Goal: Task Accomplishment & Management: Manage account settings

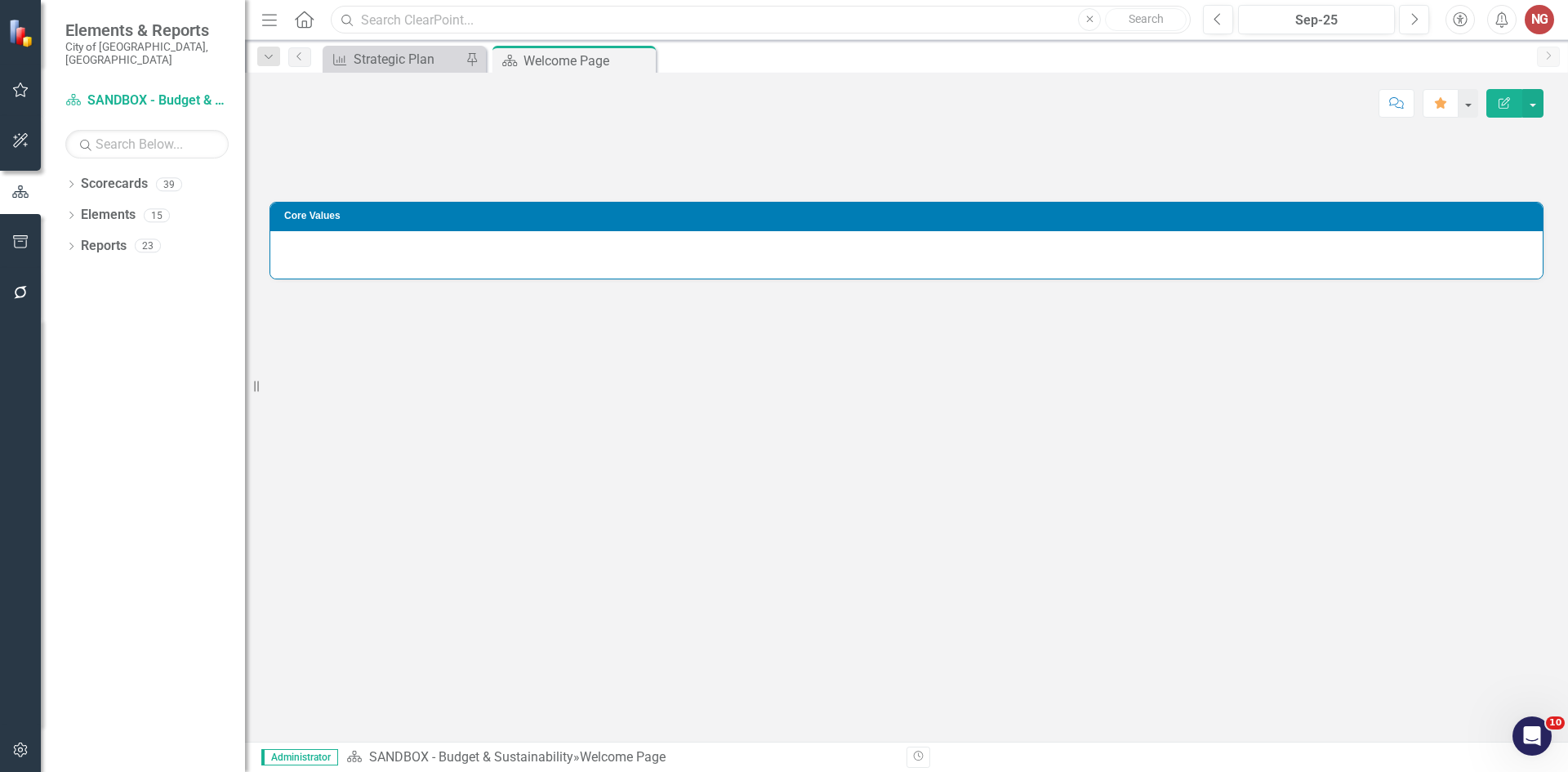
click at [569, 7] on input "text" at bounding box center [761, 20] width 860 height 29
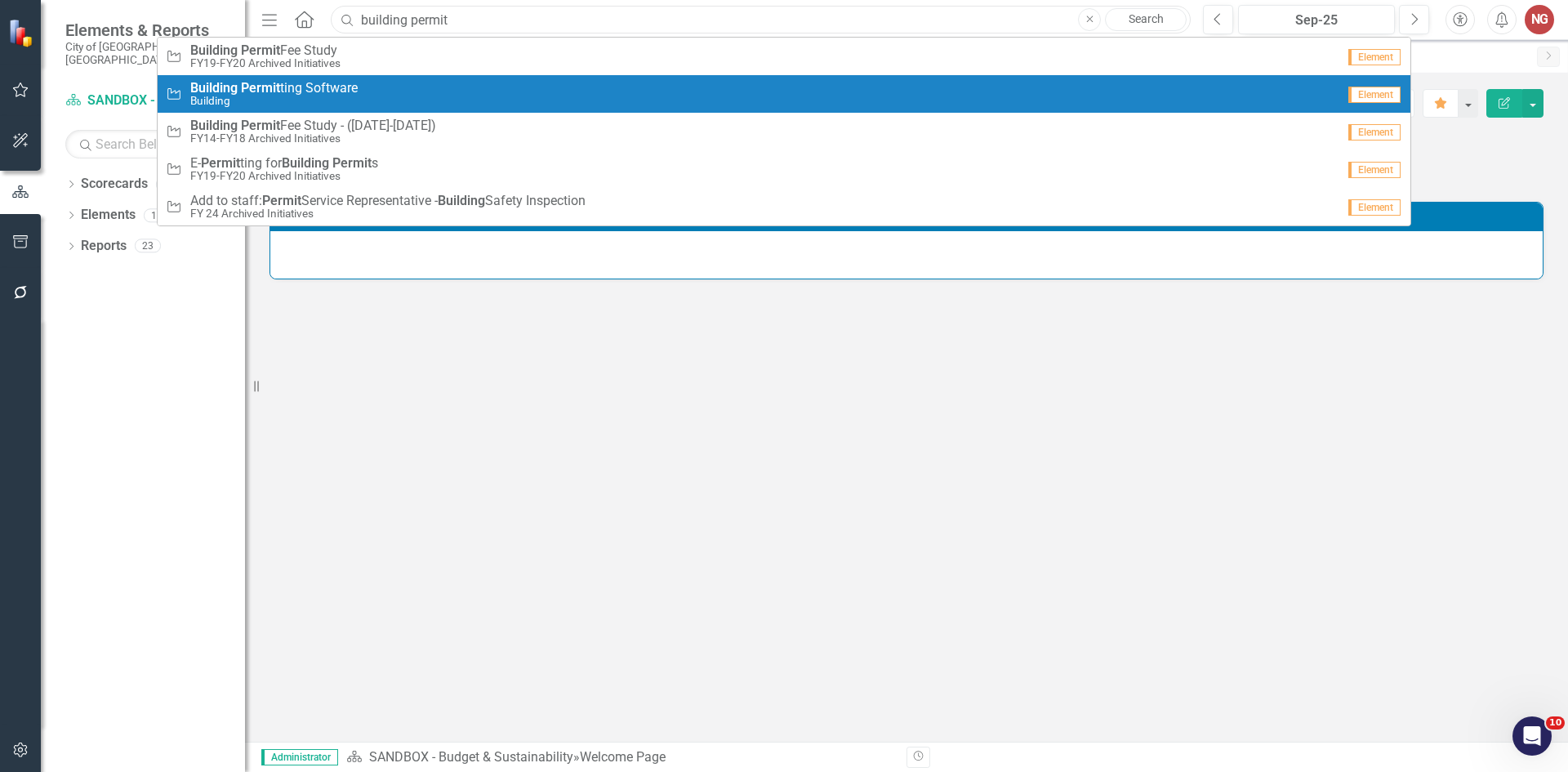
type input "building permit"
click at [296, 105] on small "Building" at bounding box center [274, 101] width 168 height 13
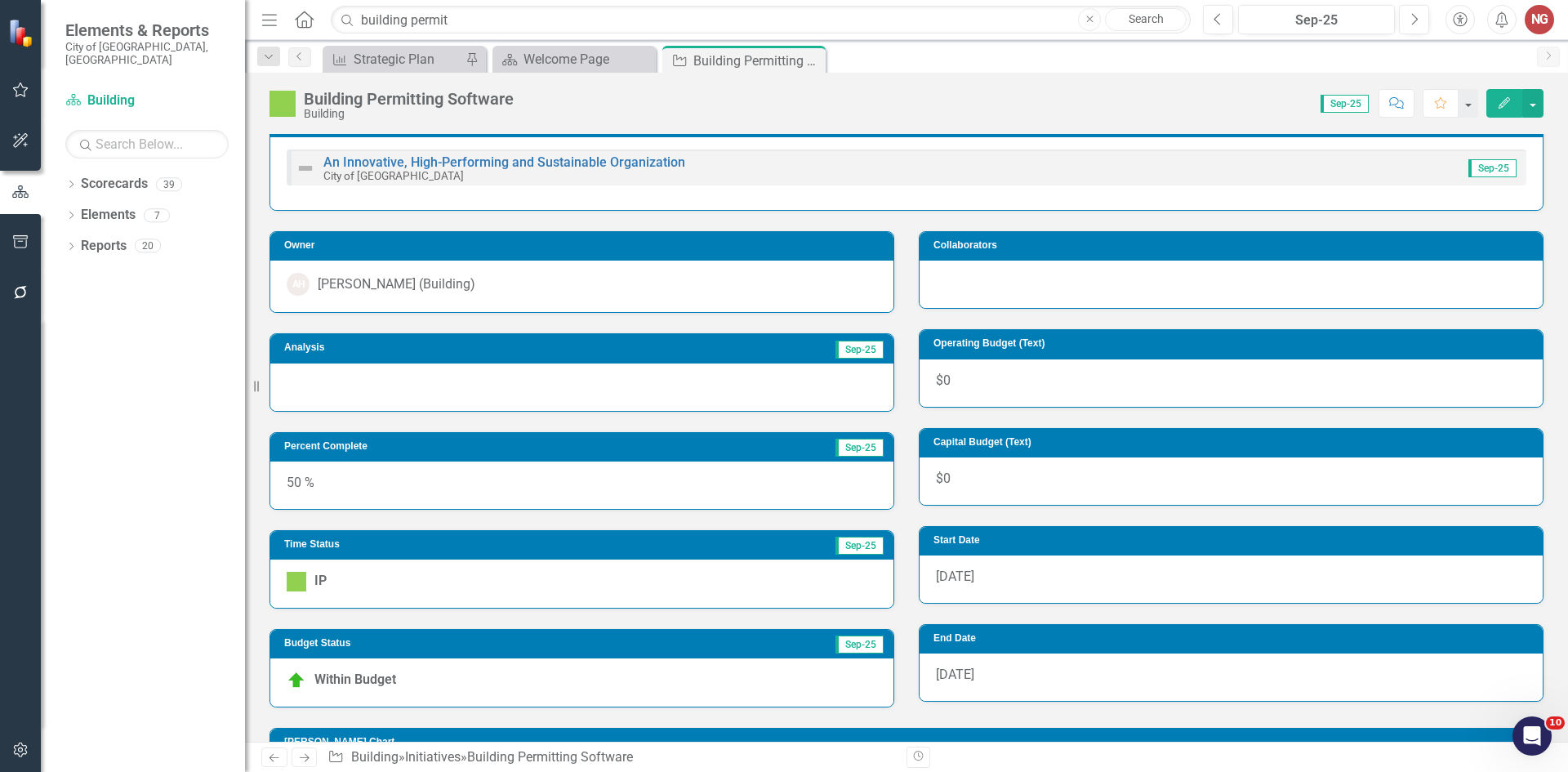
scroll to position [245, 0]
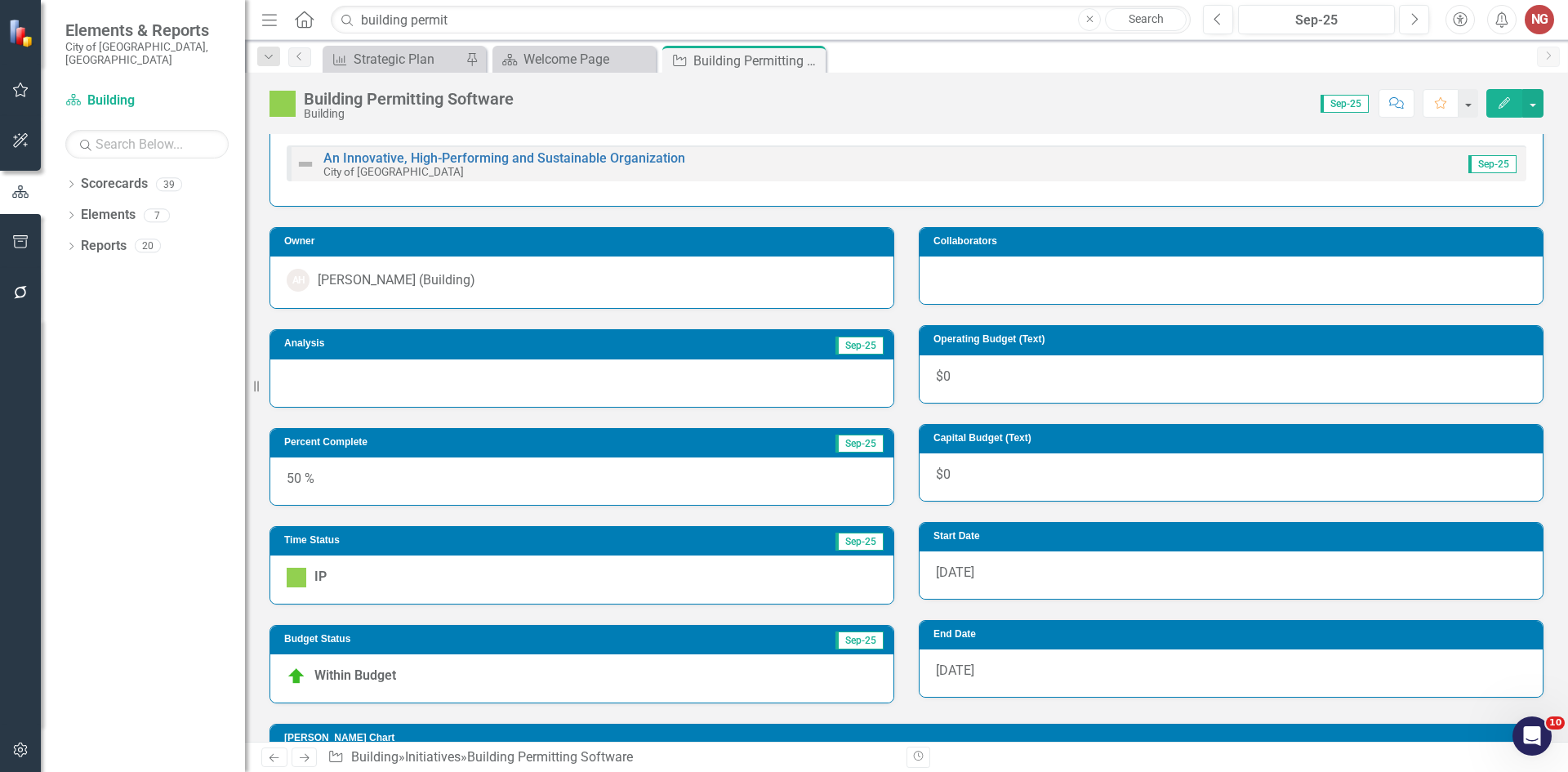
click at [371, 482] on div "50 %" at bounding box center [582, 481] width 623 height 48
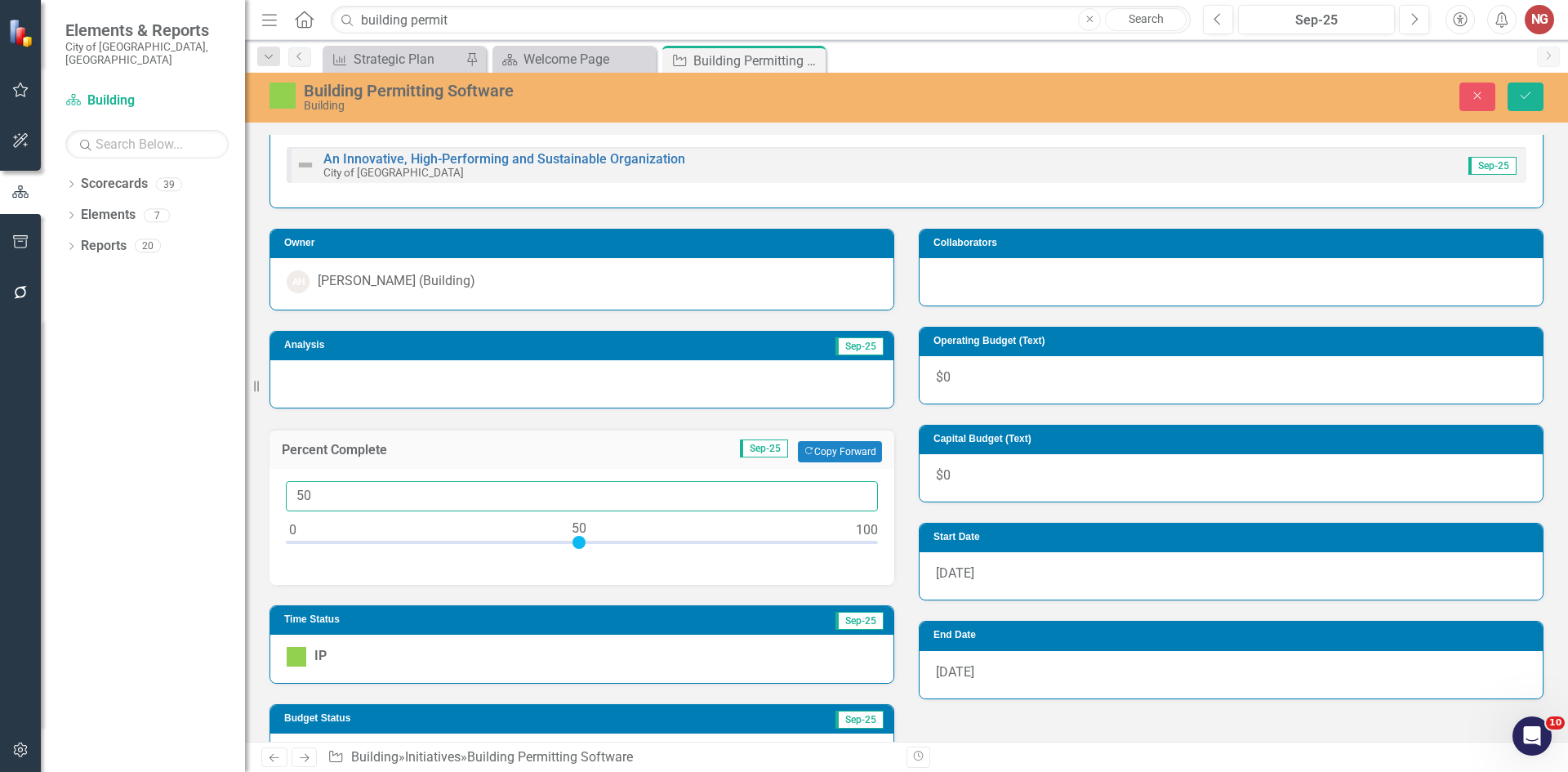
click at [194, 477] on div "Elements & Reports City of [GEOGRAPHIC_DATA], [GEOGRAPHIC_DATA] Scorecard Build…" at bounding box center [784, 386] width 1568 height 772
type input "100"
click at [298, 656] on img at bounding box center [296, 657] width 20 height 20
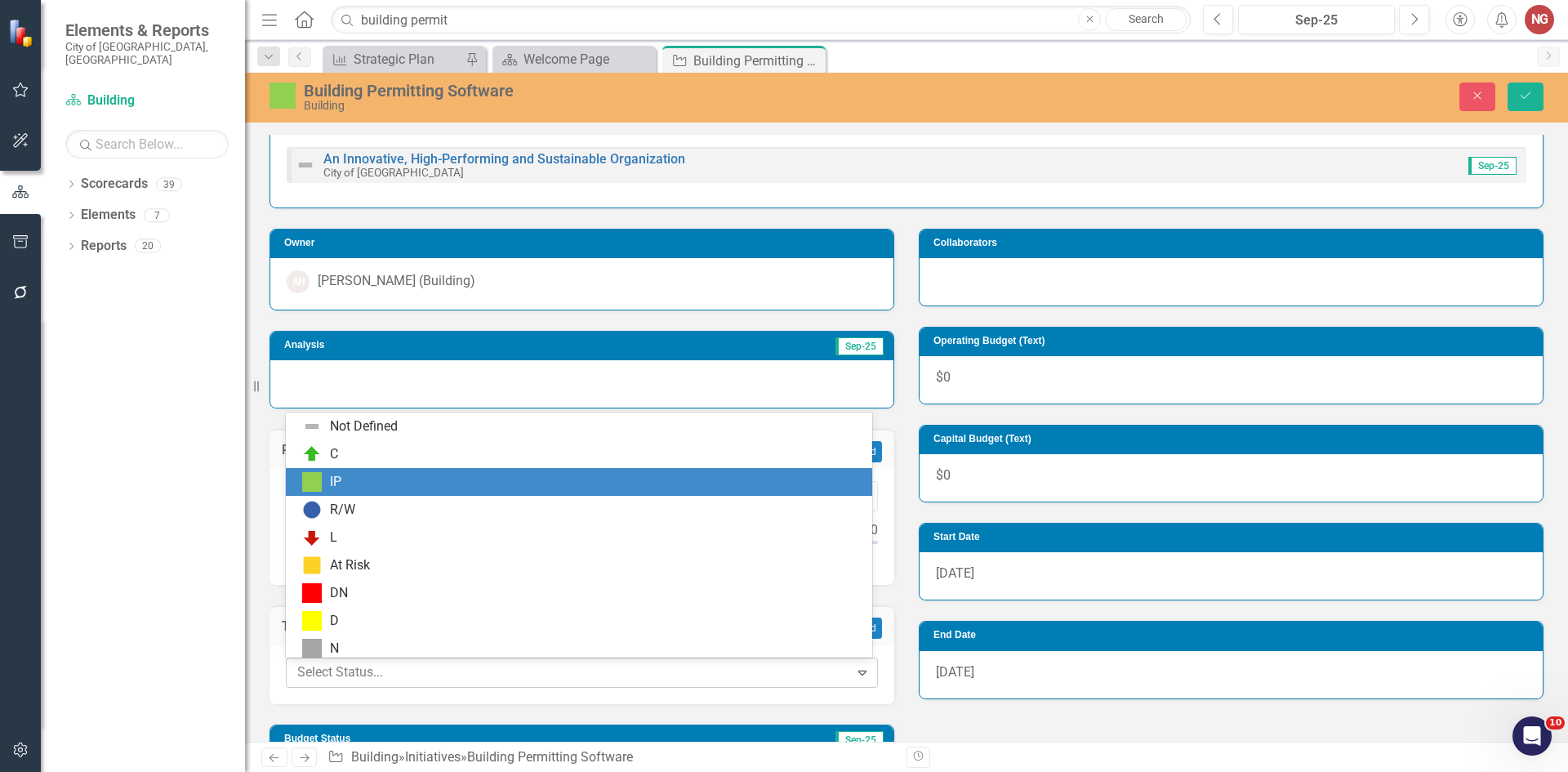
click at [302, 662] on div at bounding box center [568, 672] width 542 height 22
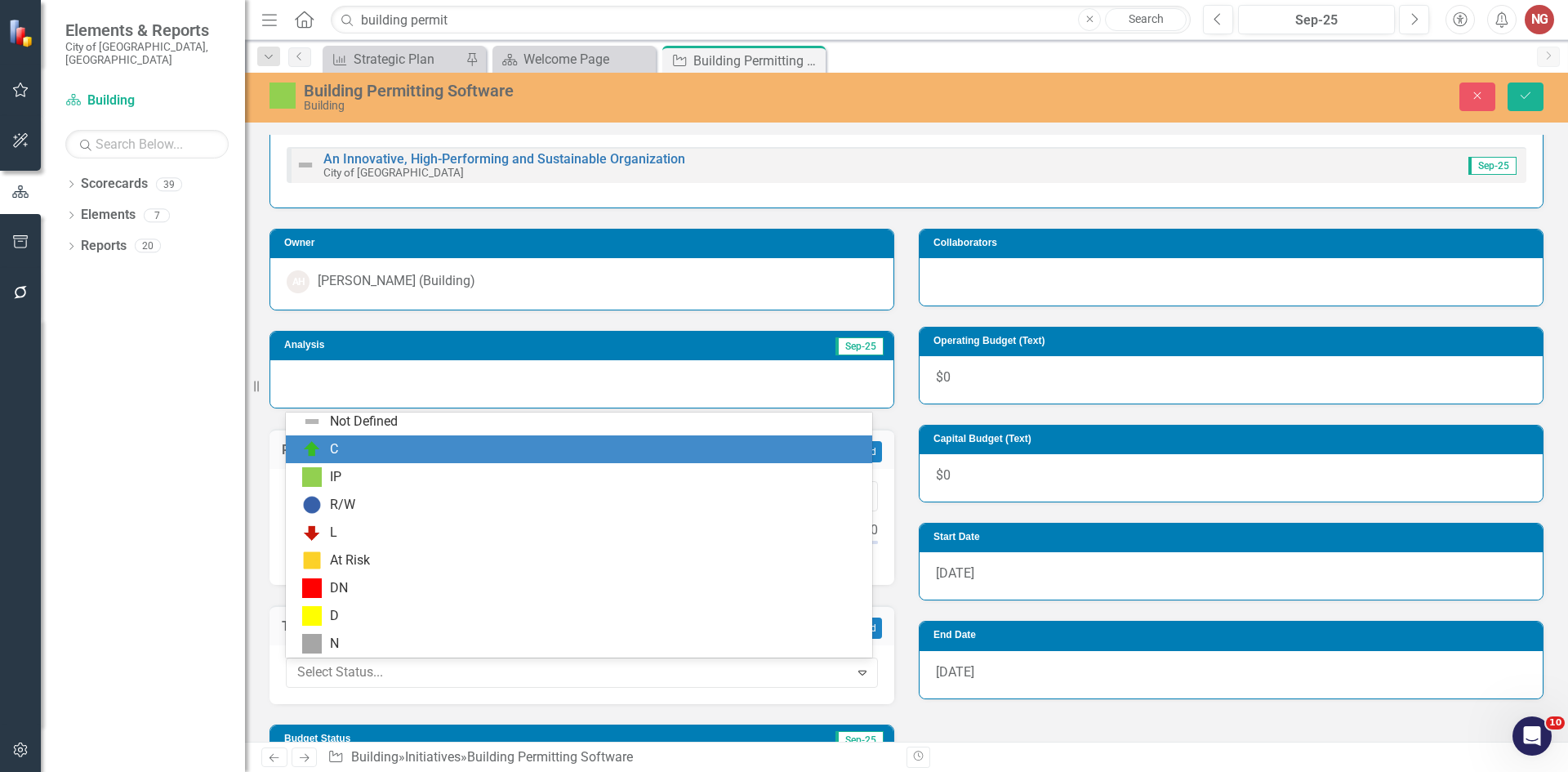
click at [334, 442] on div "C" at bounding box center [334, 449] width 8 height 19
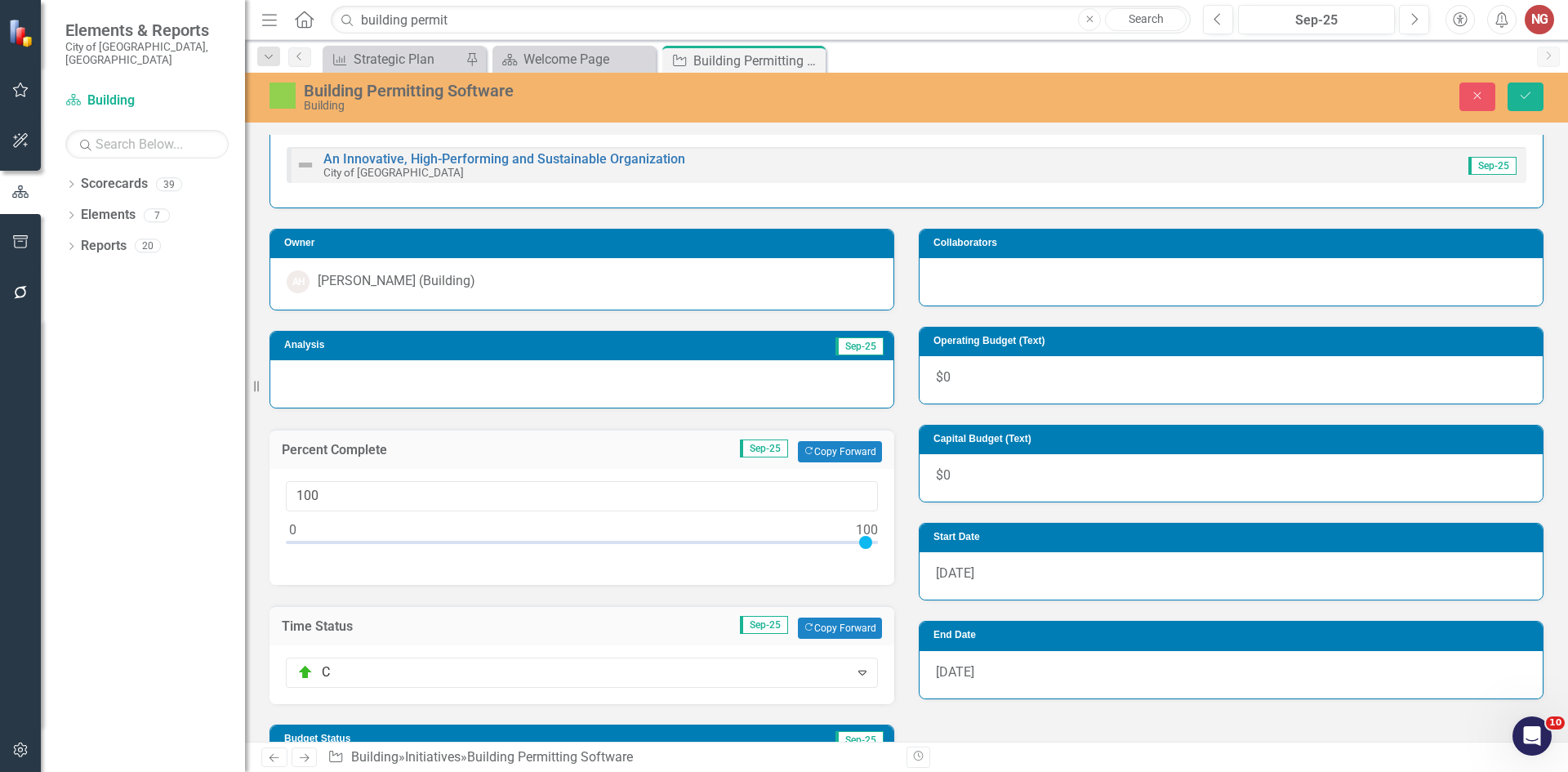
click at [276, 95] on img at bounding box center [282, 95] width 26 height 26
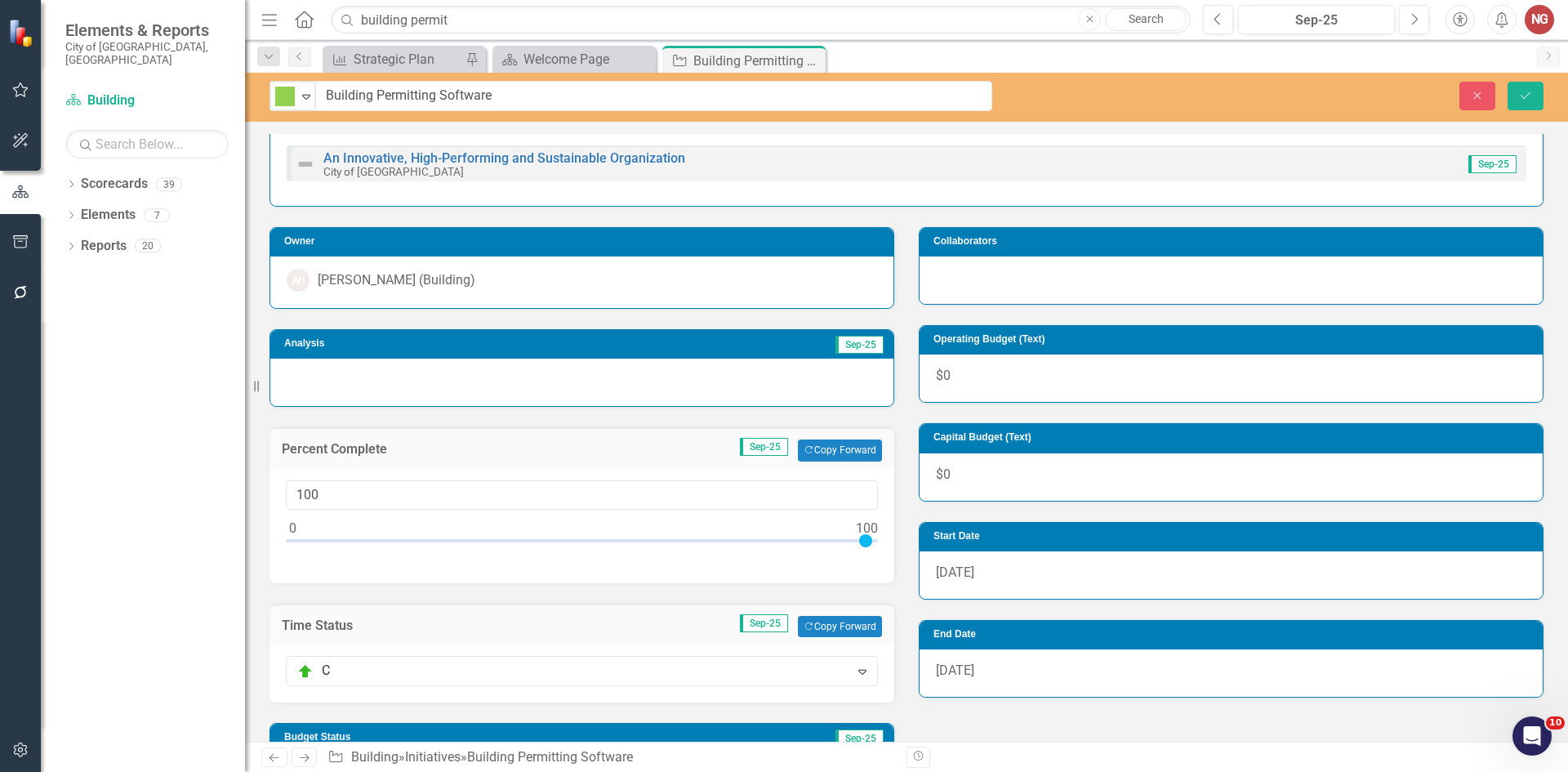
click at [276, 95] on img at bounding box center [285, 96] width 20 height 20
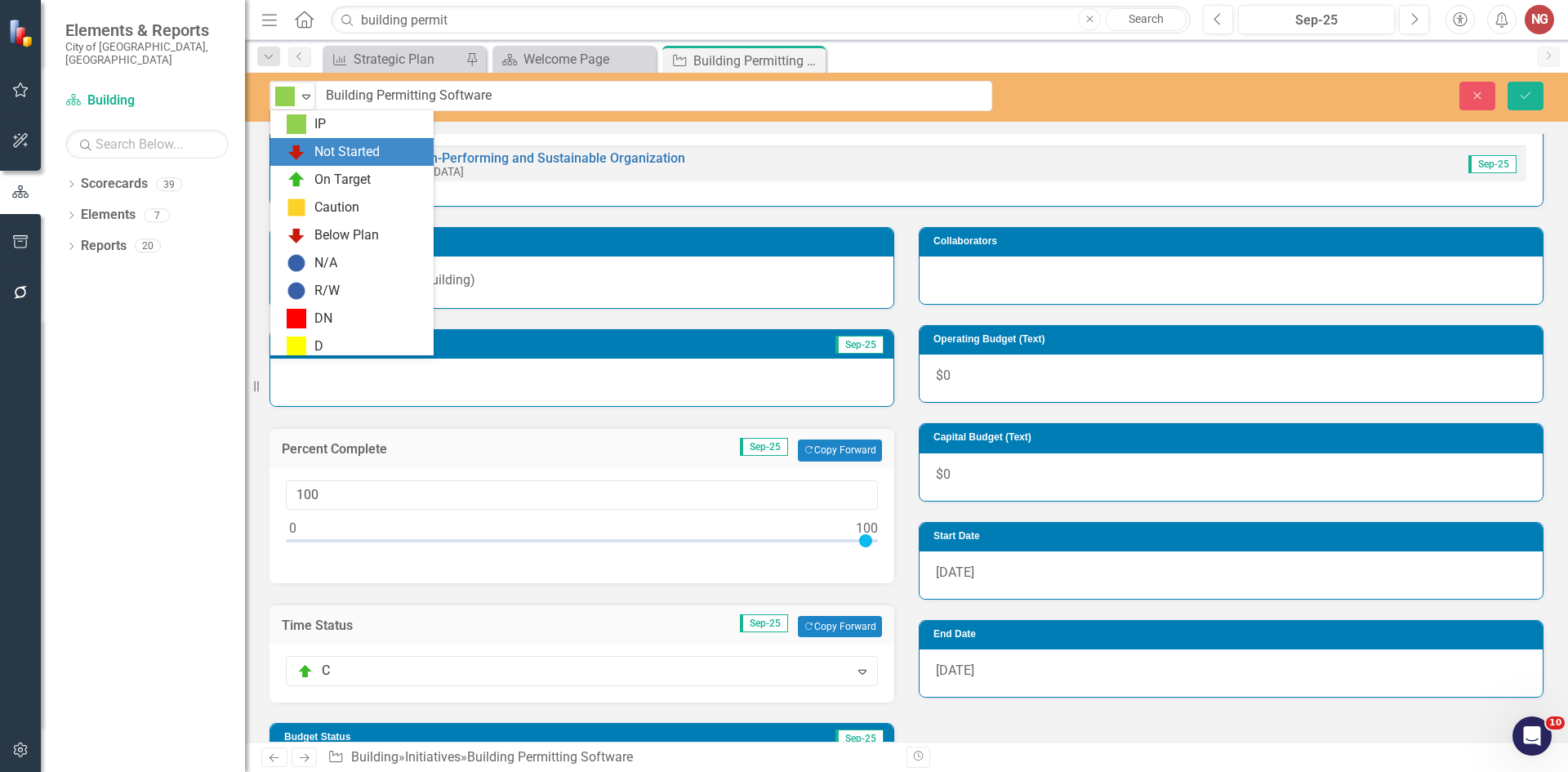
scroll to position [0, 0]
click at [322, 150] on div "C" at bounding box center [318, 152] width 8 height 19
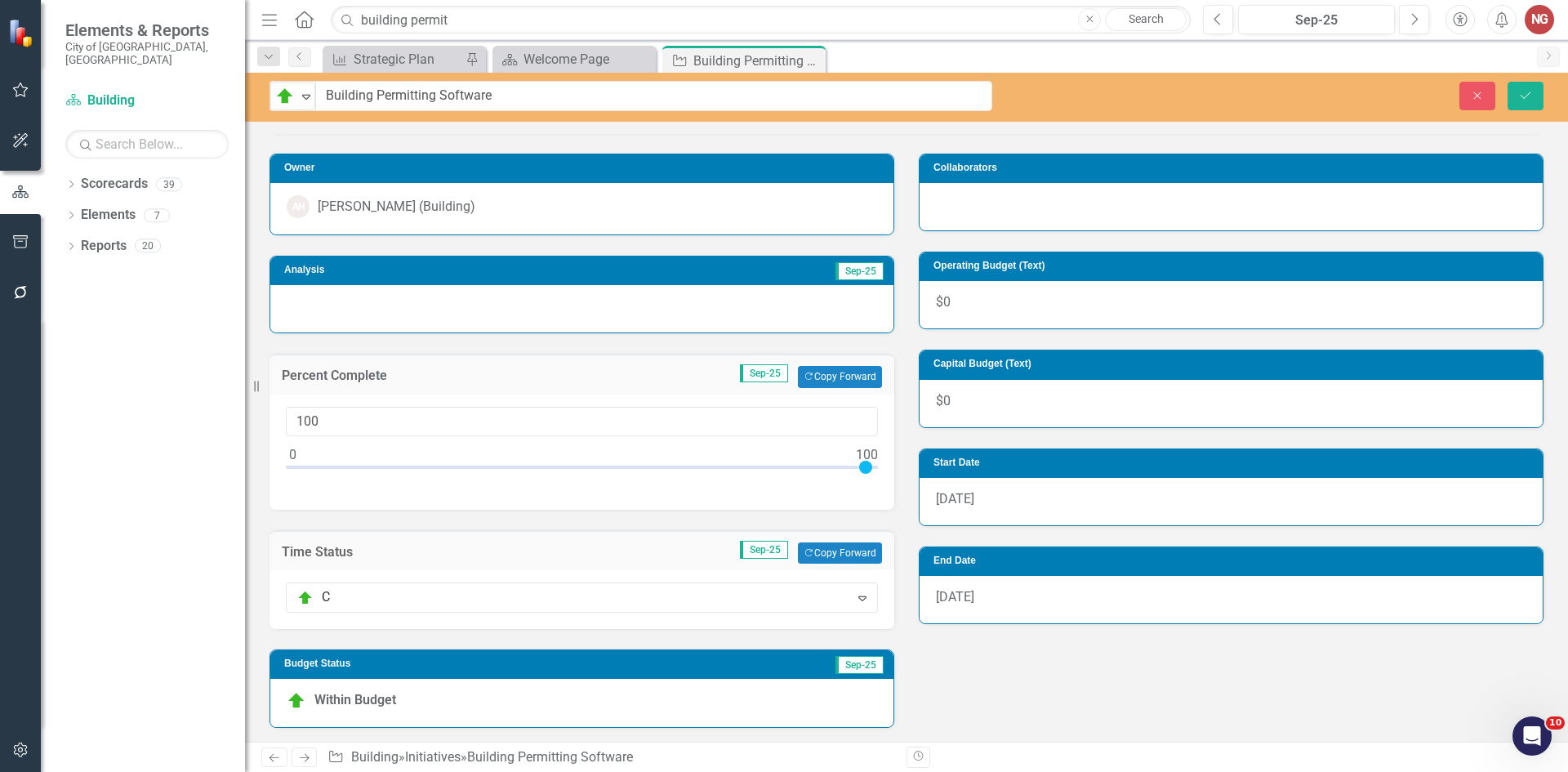
scroll to position [163, 0]
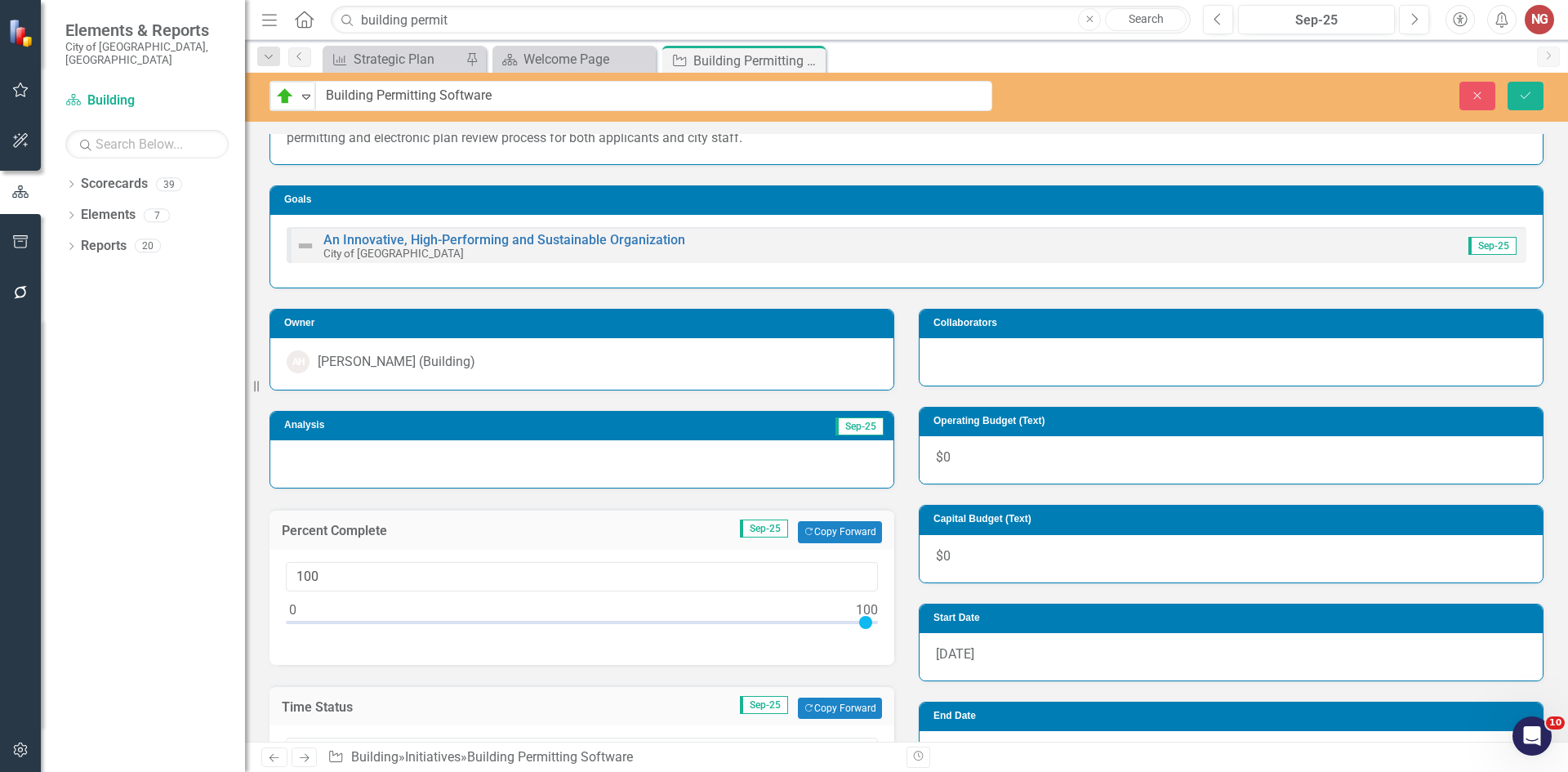
click at [349, 474] on div at bounding box center [582, 463] width 623 height 48
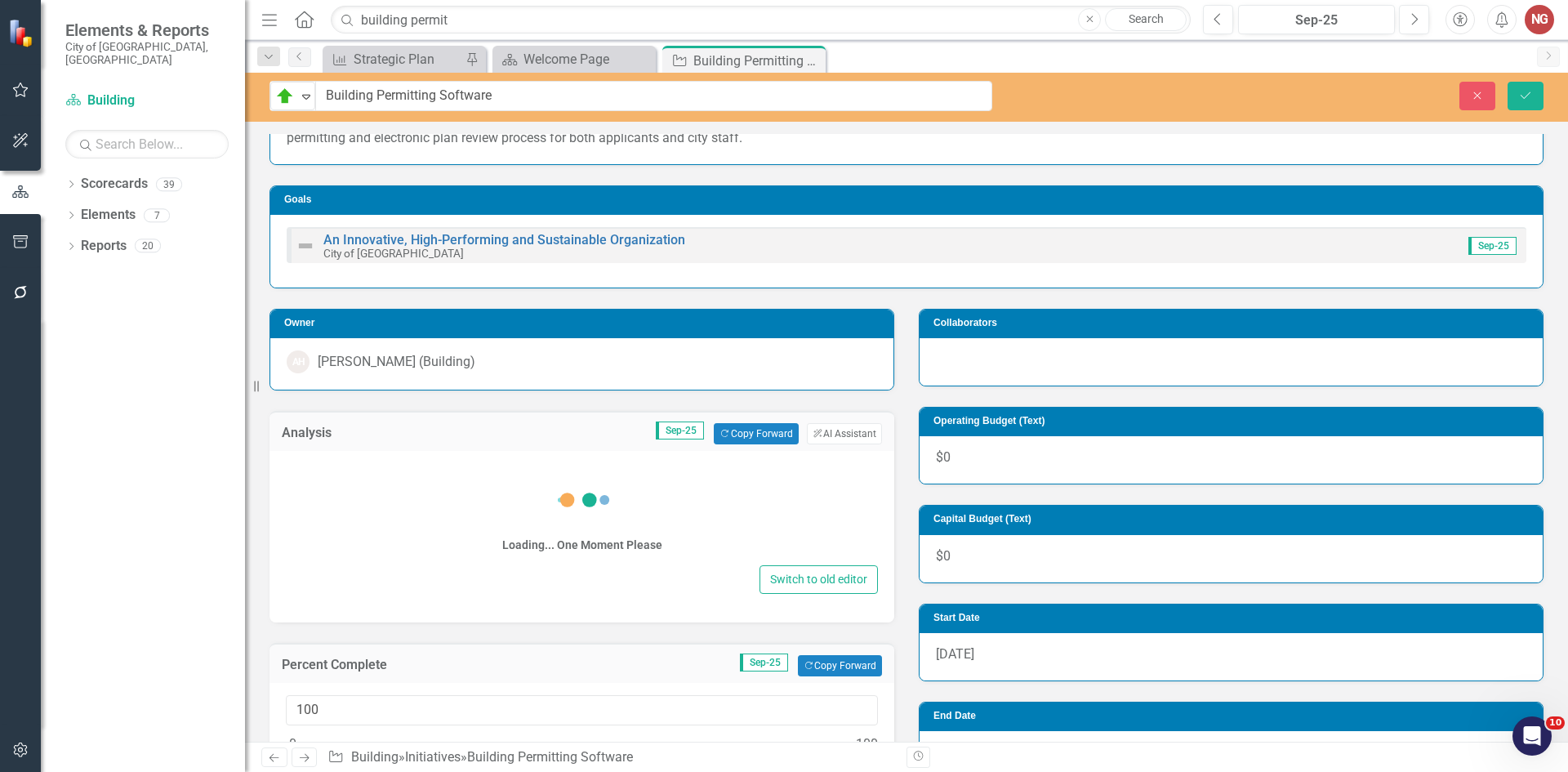
click at [341, 508] on div "Loading... One Moment Please" at bounding box center [582, 512] width 592 height 98
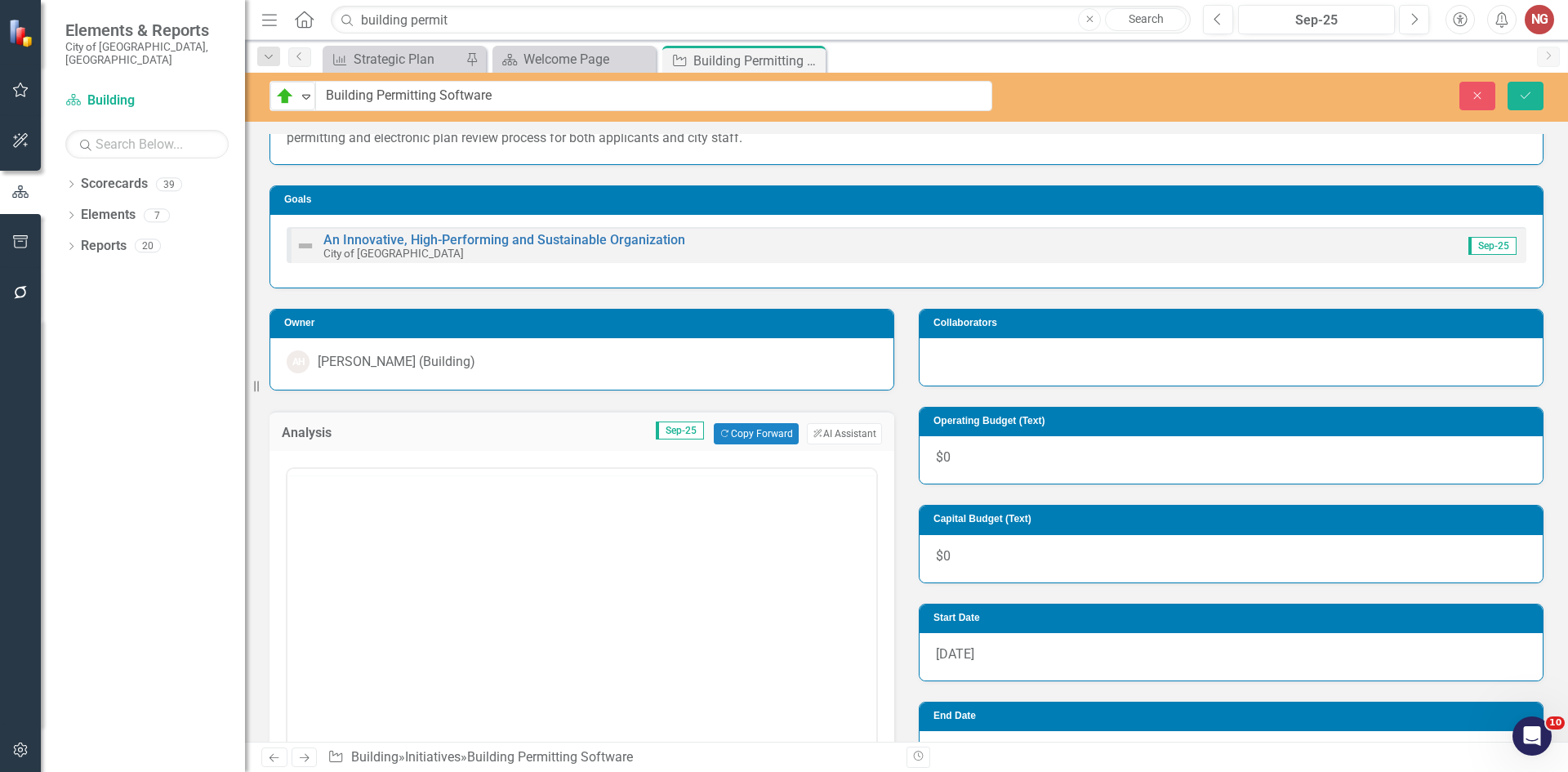
scroll to position [0, 0]
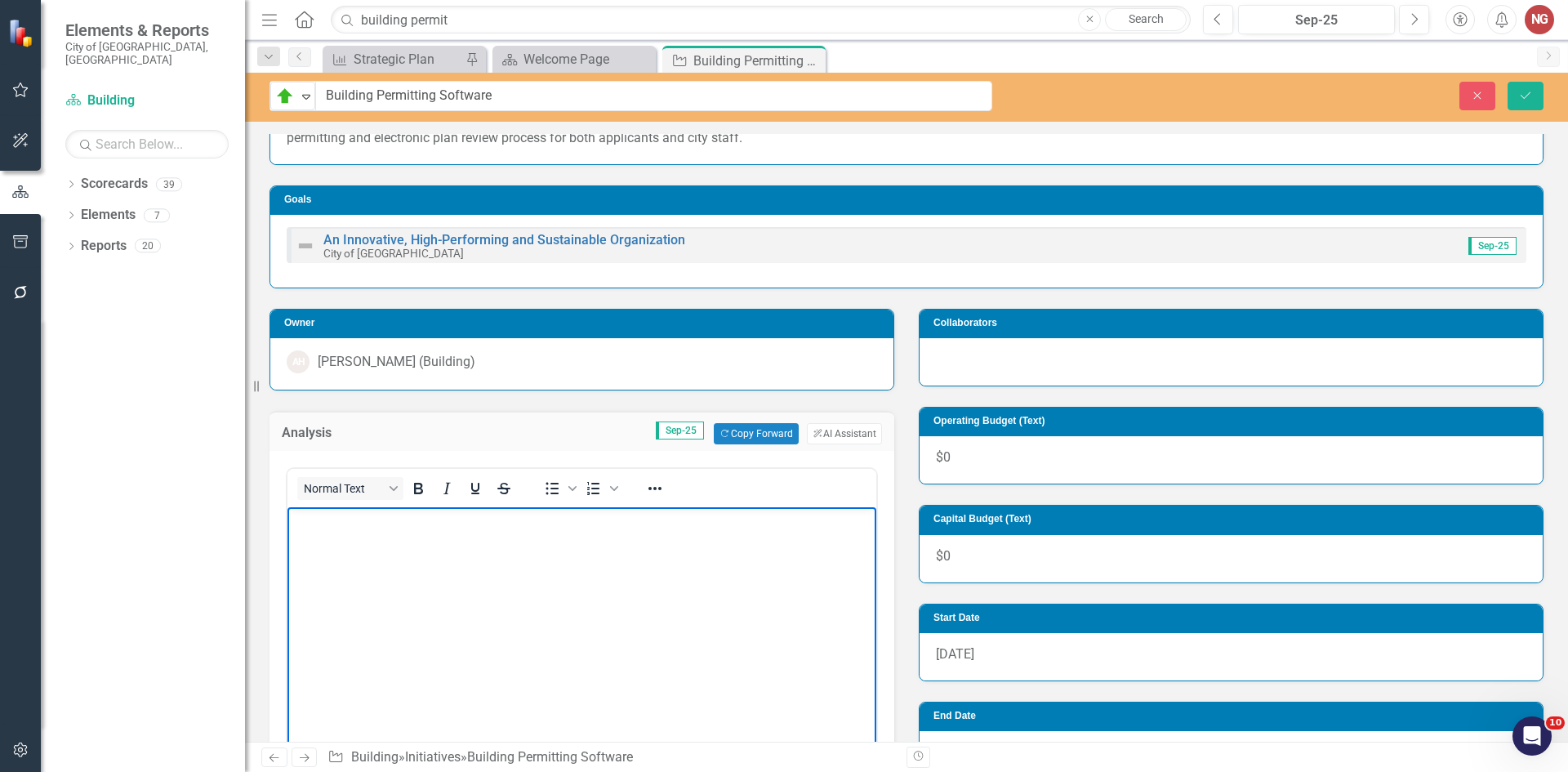
click at [339, 531] on body "Rich Text Area. Press ALT-0 for help." at bounding box center [582, 629] width 589 height 245
paste body "Rich Text Area. Press ALT-0 for help."
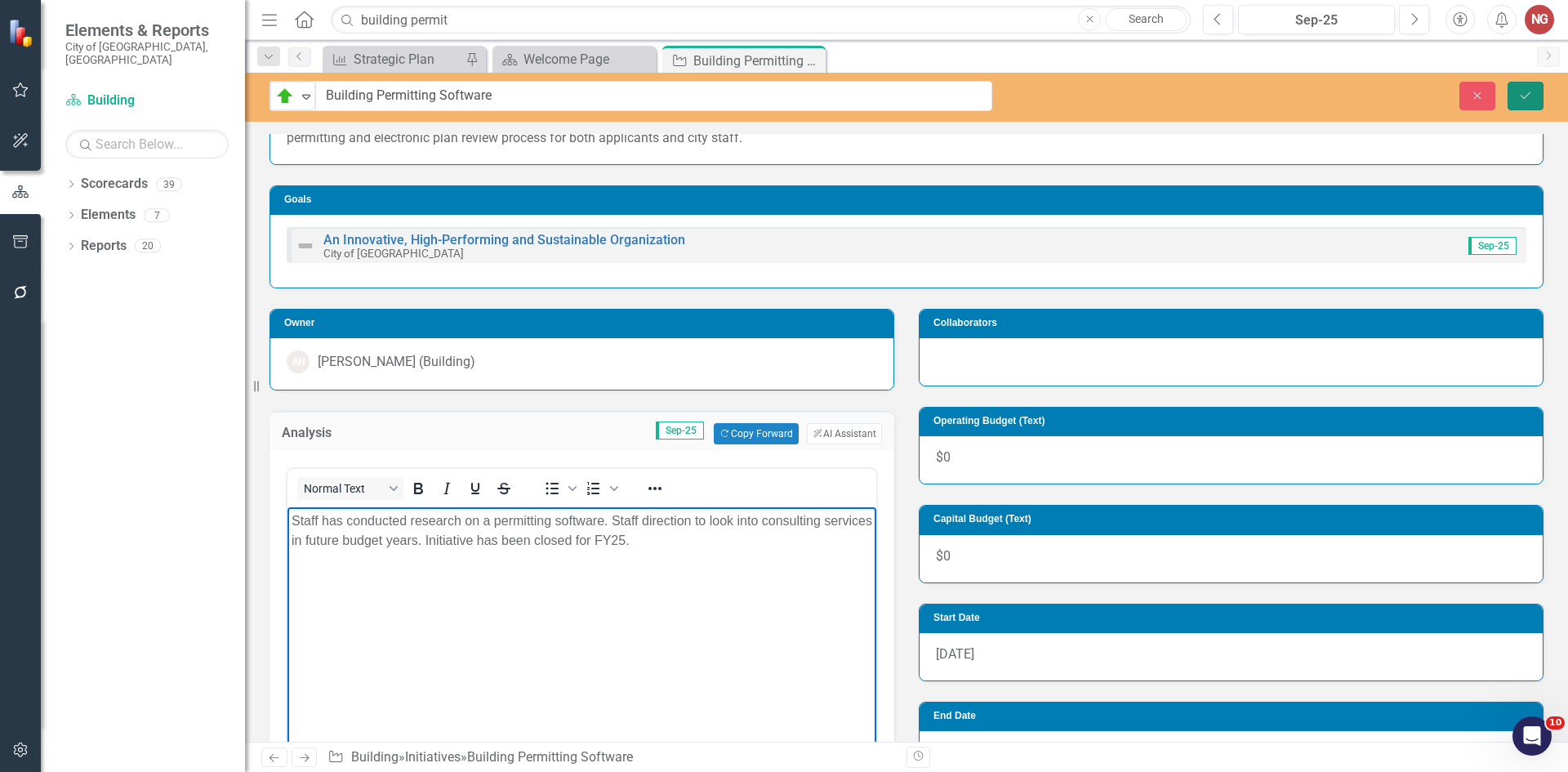
click at [1527, 100] on icon "Save" at bounding box center [1526, 95] width 14 height 12
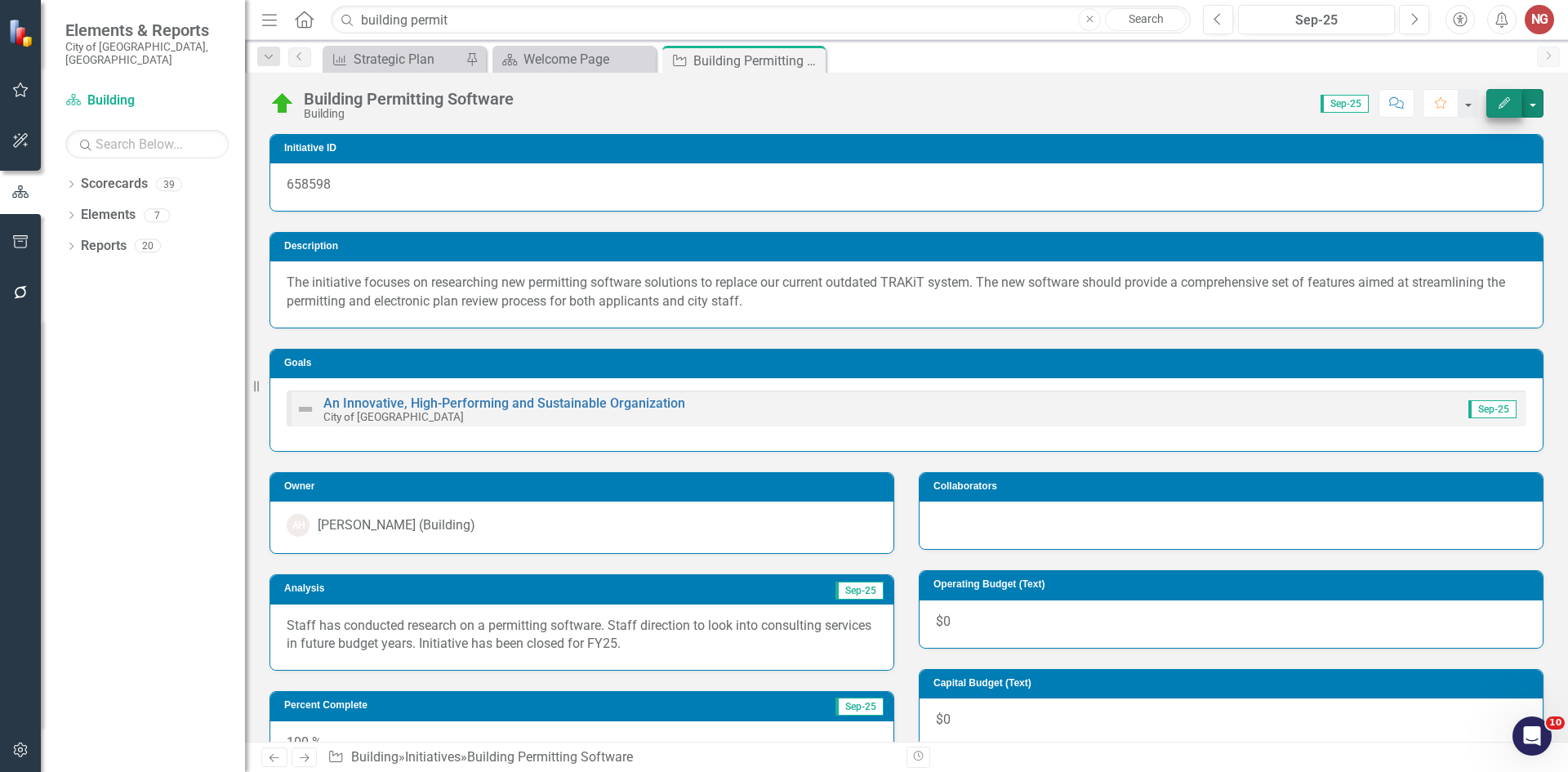
drag, startPoint x: 1529, startPoint y: 92, endPoint x: 1515, endPoint y: 101, distance: 16.6
click at [1528, 93] on button "button" at bounding box center [1533, 103] width 22 height 29
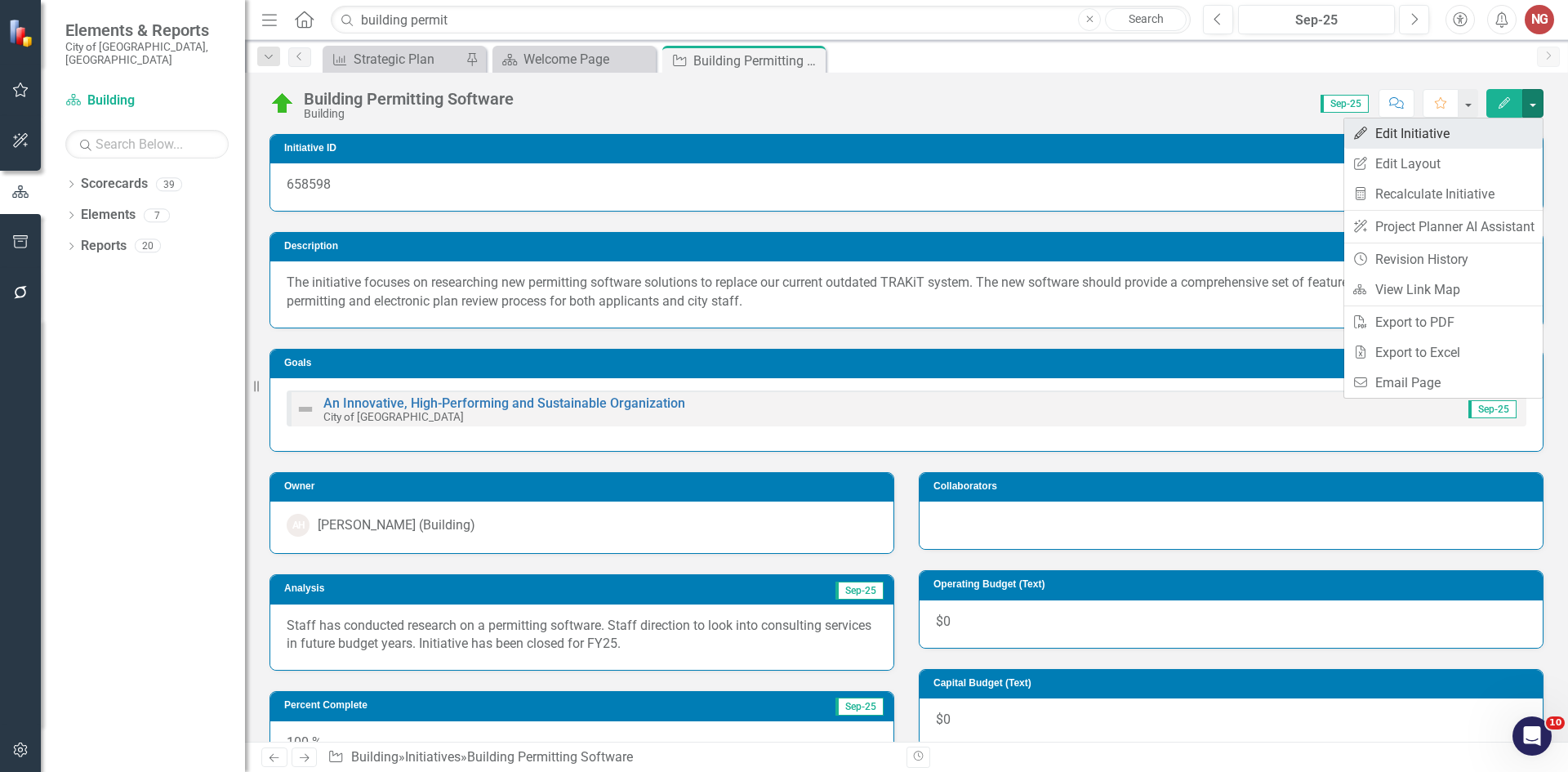
click at [1440, 132] on link "Edit Edit Initiative" at bounding box center [1443, 134] width 198 height 31
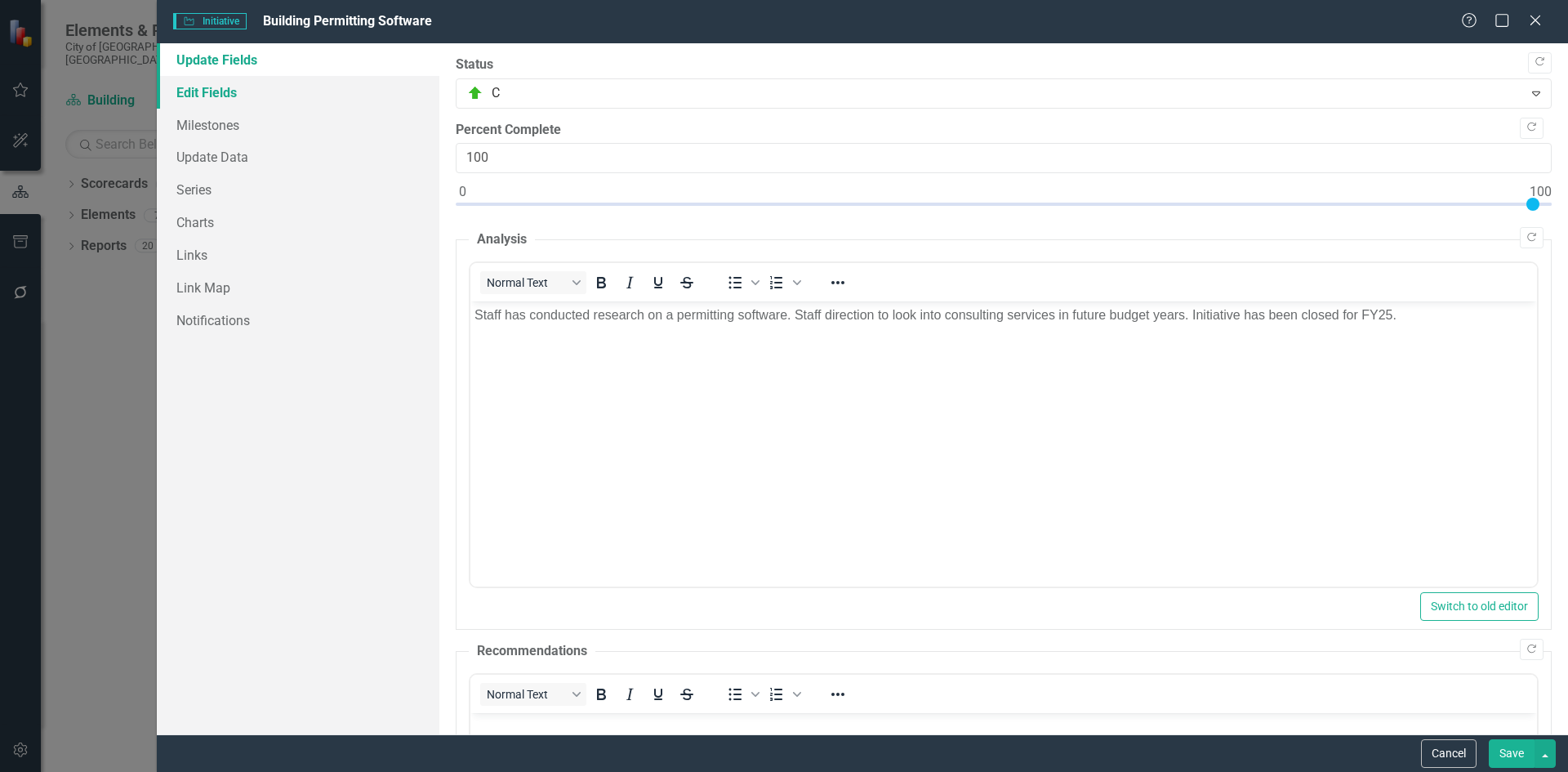
click at [195, 94] on link "Edit Fields" at bounding box center [298, 92] width 283 height 32
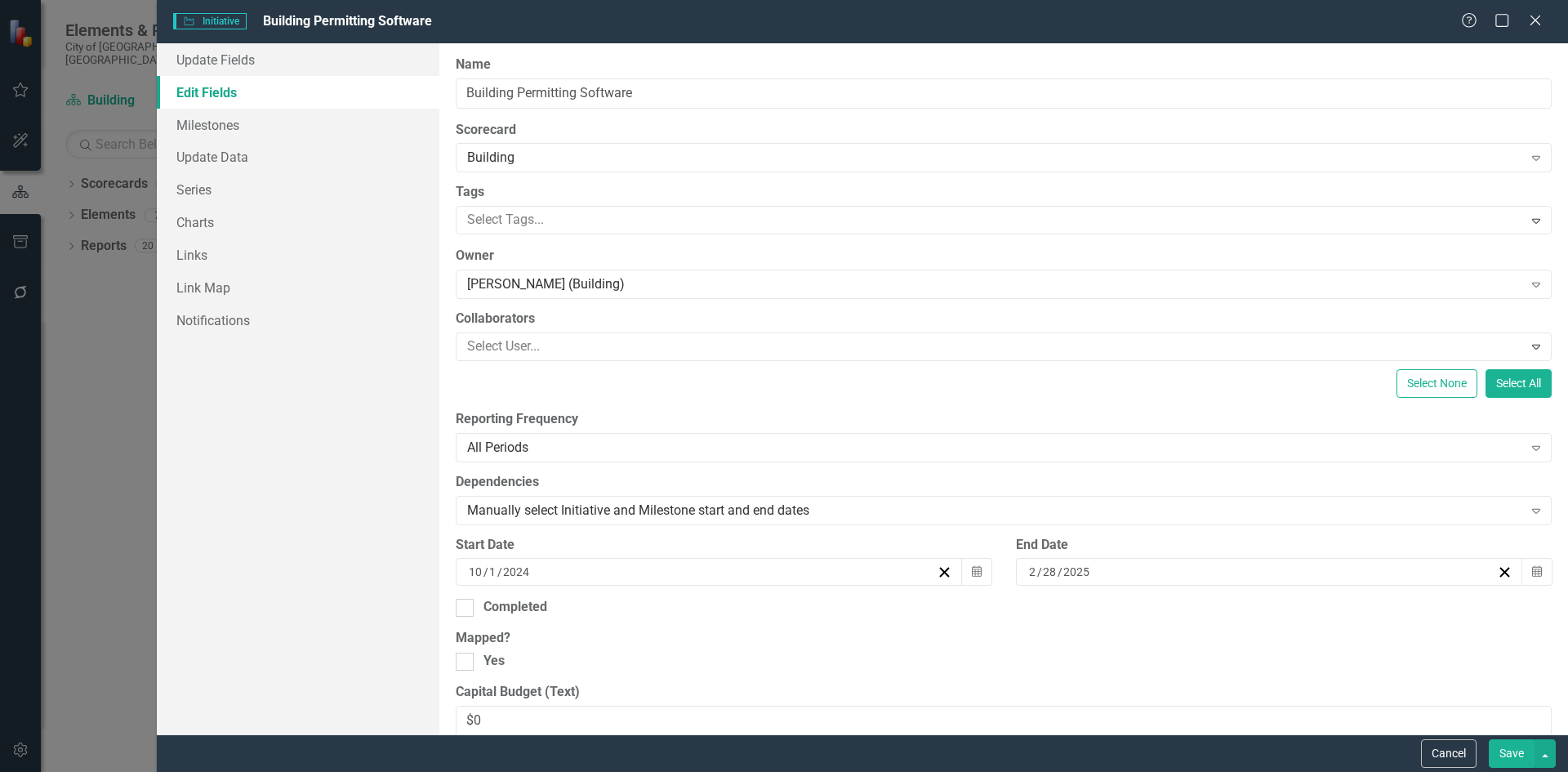
click at [470, 596] on div "Start Date [DATE] Calendar" at bounding box center [723, 567] width 560 height 63
click at [470, 600] on div at bounding box center [465, 608] width 18 height 18
click at [467, 600] on input "Completed" at bounding box center [461, 604] width 11 height 11
checkbox input "true"
click at [562, 667] on div "[DATE]" at bounding box center [982, 666] width 1030 height 16
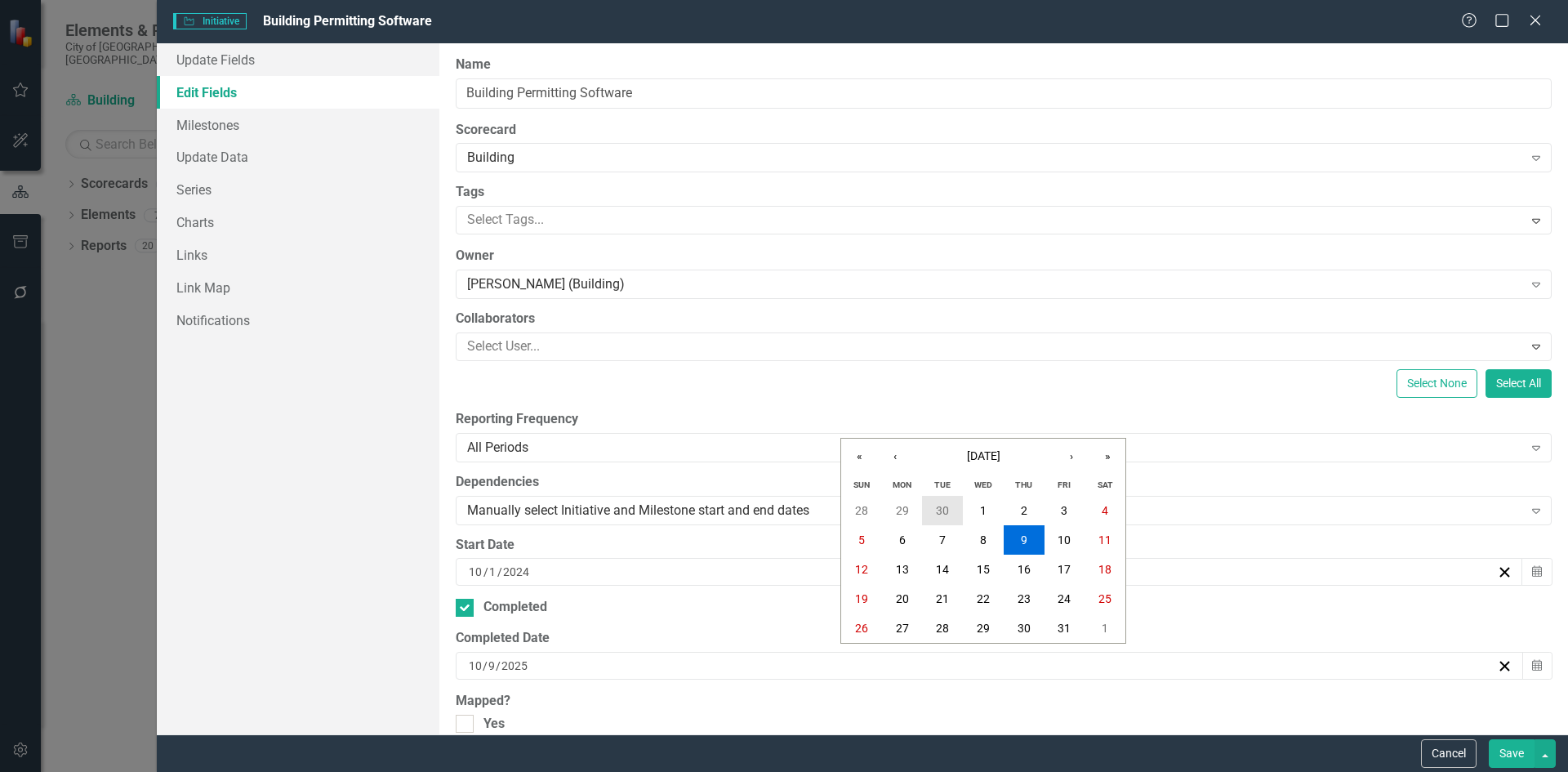
click at [942, 519] on button "30" at bounding box center [942, 510] width 40 height 30
click at [1063, 567] on input "2025" at bounding box center [1077, 572] width 29 height 16
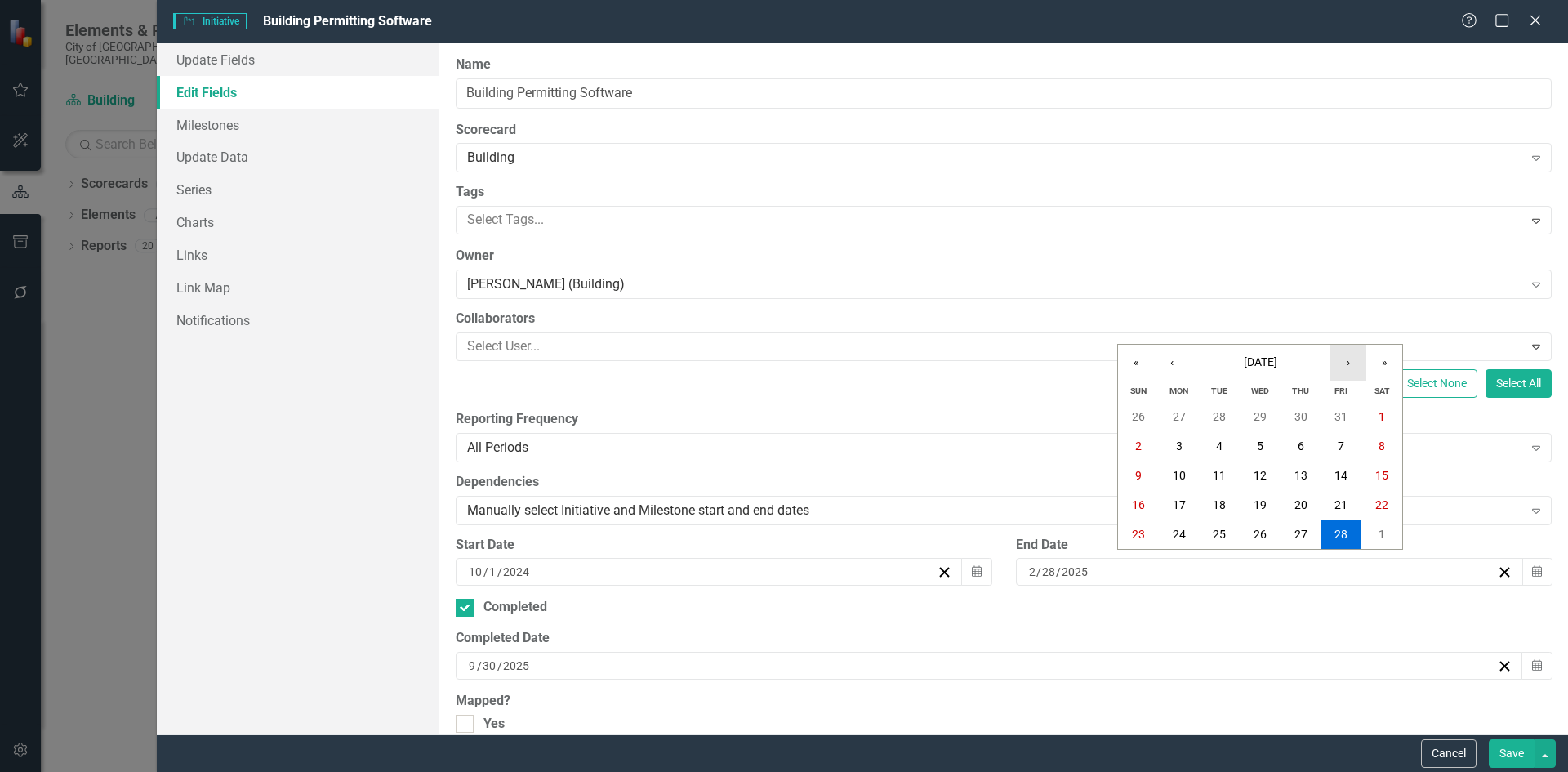
click at [1355, 364] on button "›" at bounding box center [1348, 363] width 36 height 36
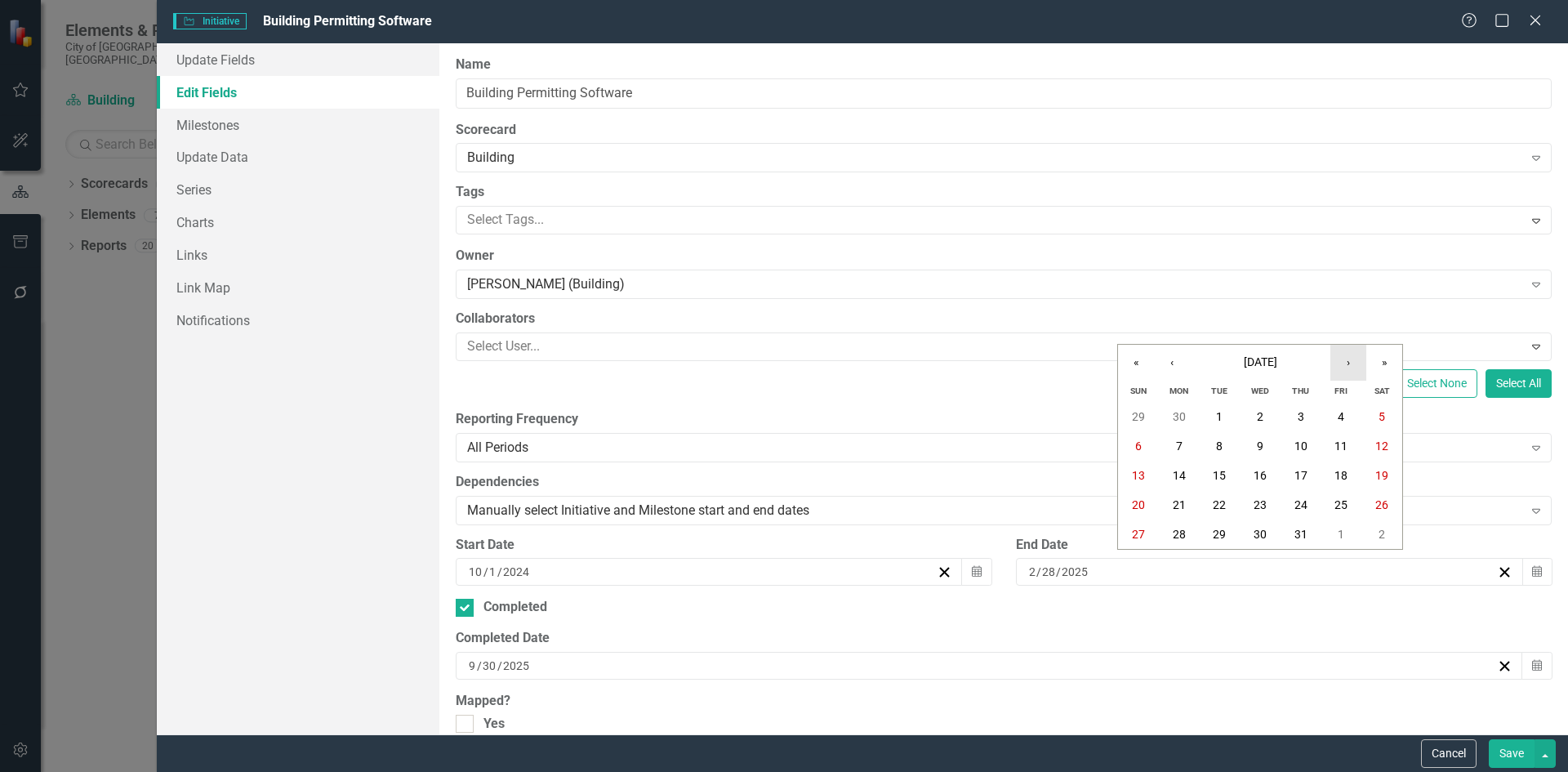
click at [1355, 364] on button "›" at bounding box center [1348, 363] width 36 height 36
click at [1220, 533] on abbr "30" at bounding box center [1219, 534] width 13 height 13
click at [1519, 751] on button "Save" at bounding box center [1511, 753] width 46 height 29
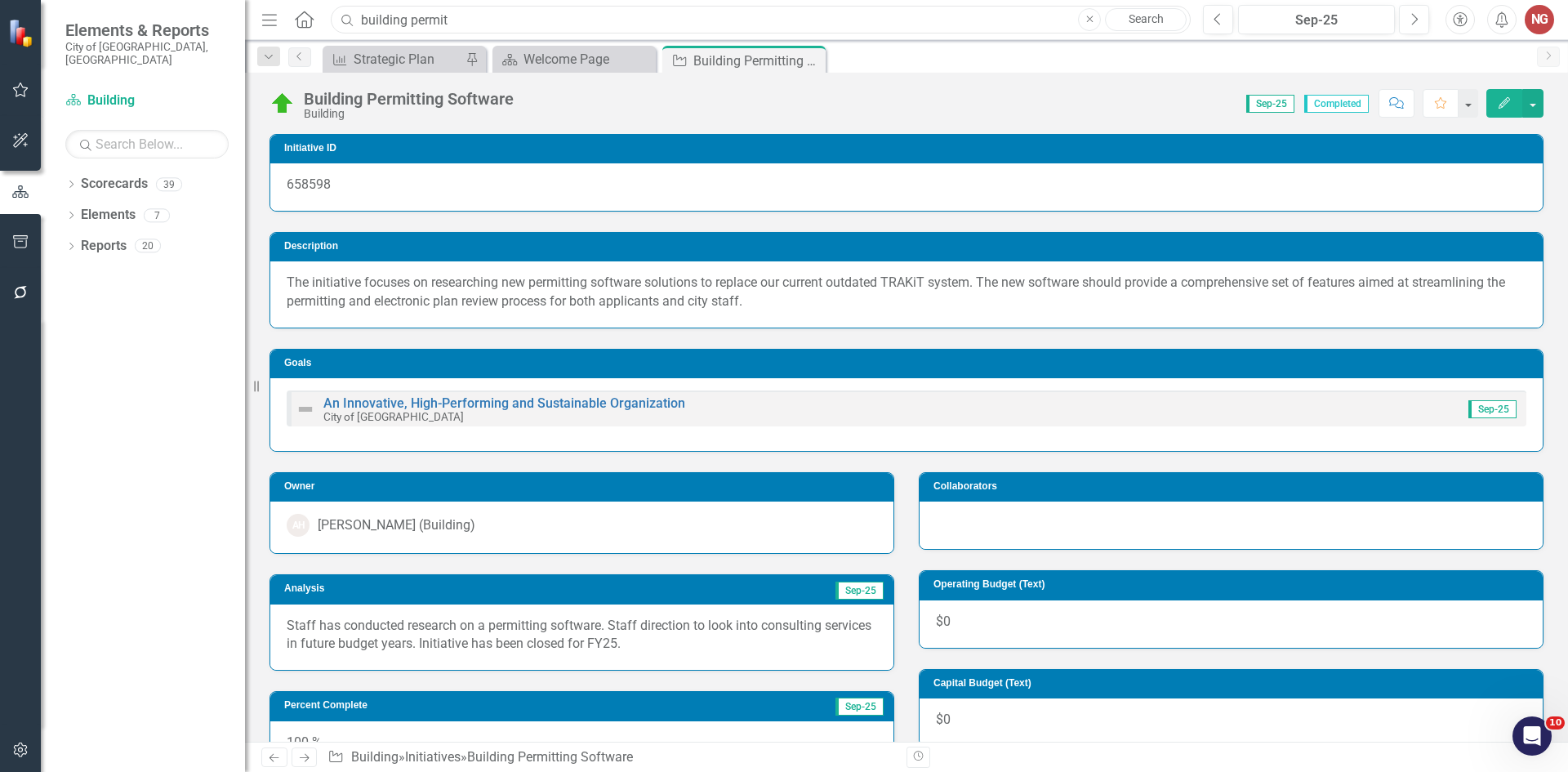
click at [627, 20] on input "building permit" at bounding box center [761, 20] width 860 height 29
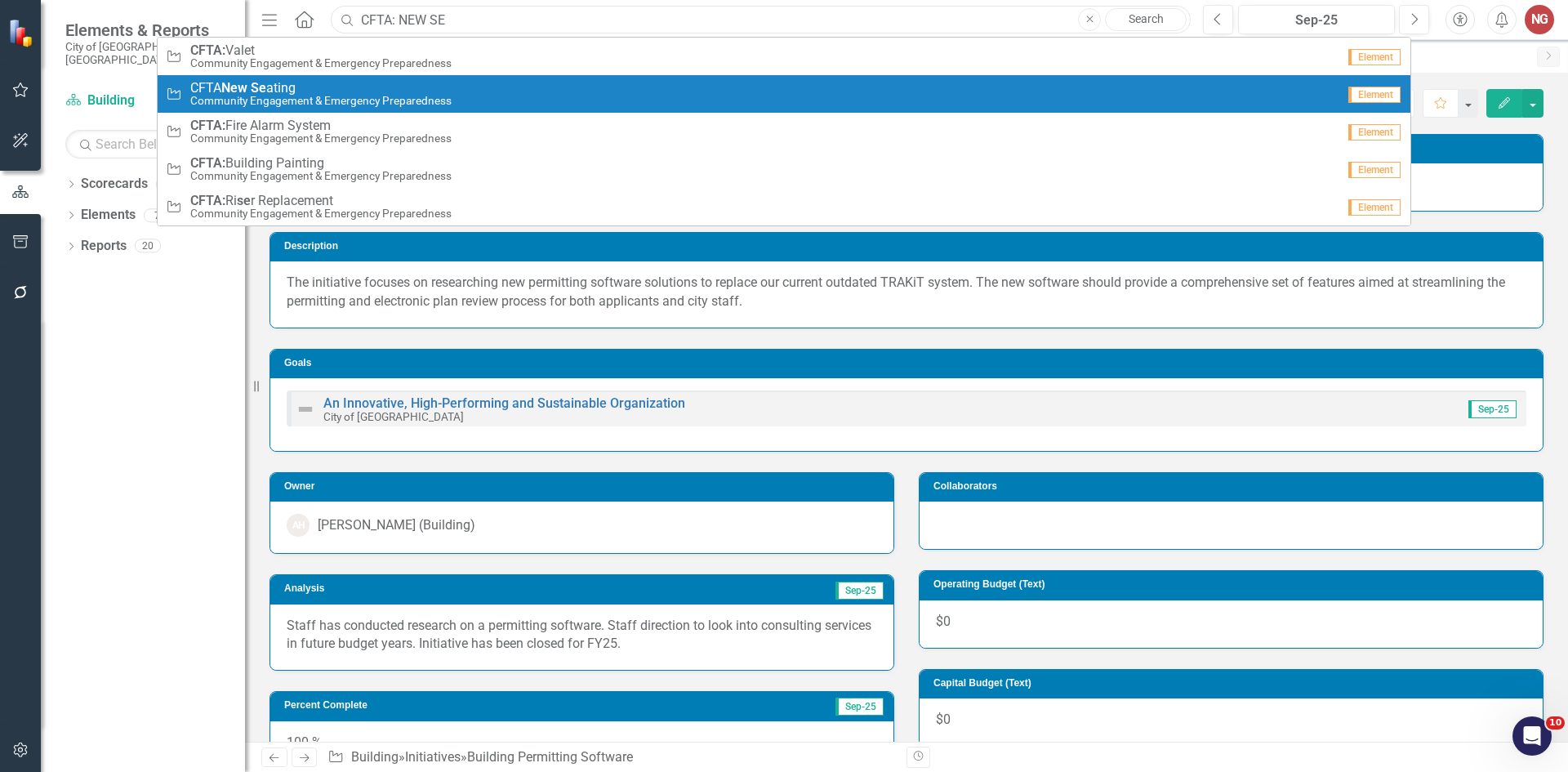
type input "CFTA: NEW SE"
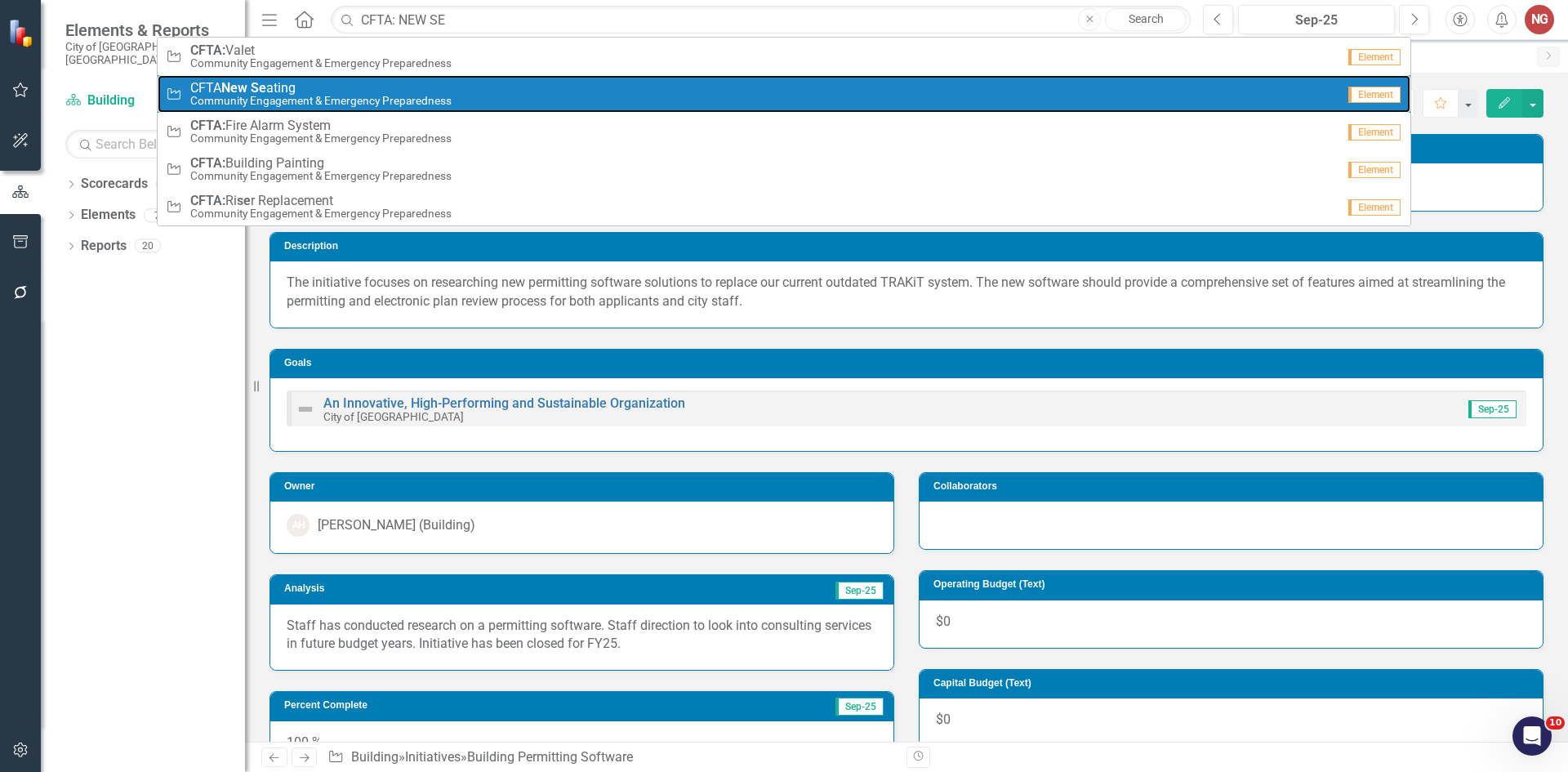
click at [256, 100] on small "Community Engagement & Emergency Preparedness" at bounding box center [320, 101] width 261 height 13
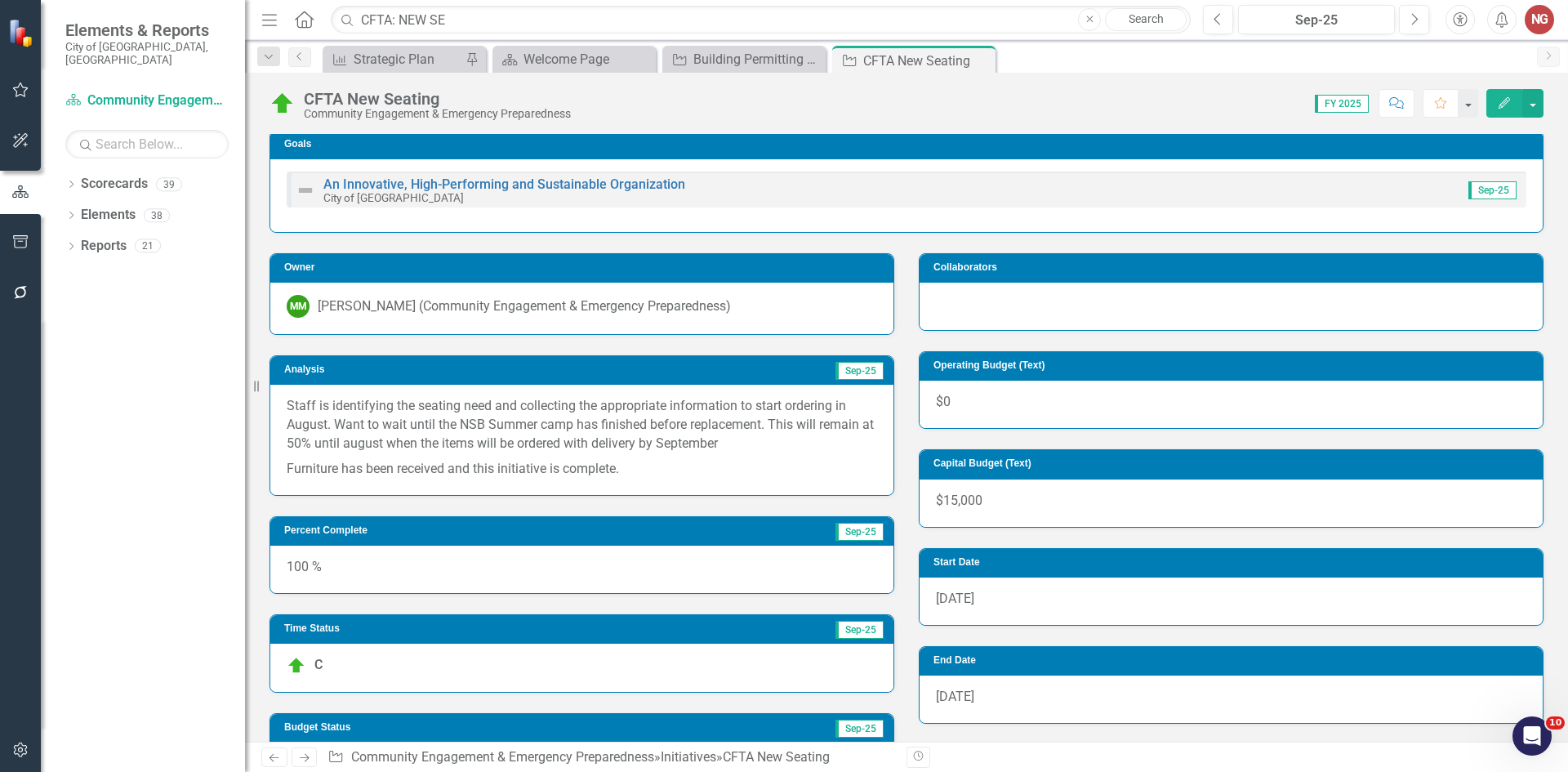
scroll to position [163, 0]
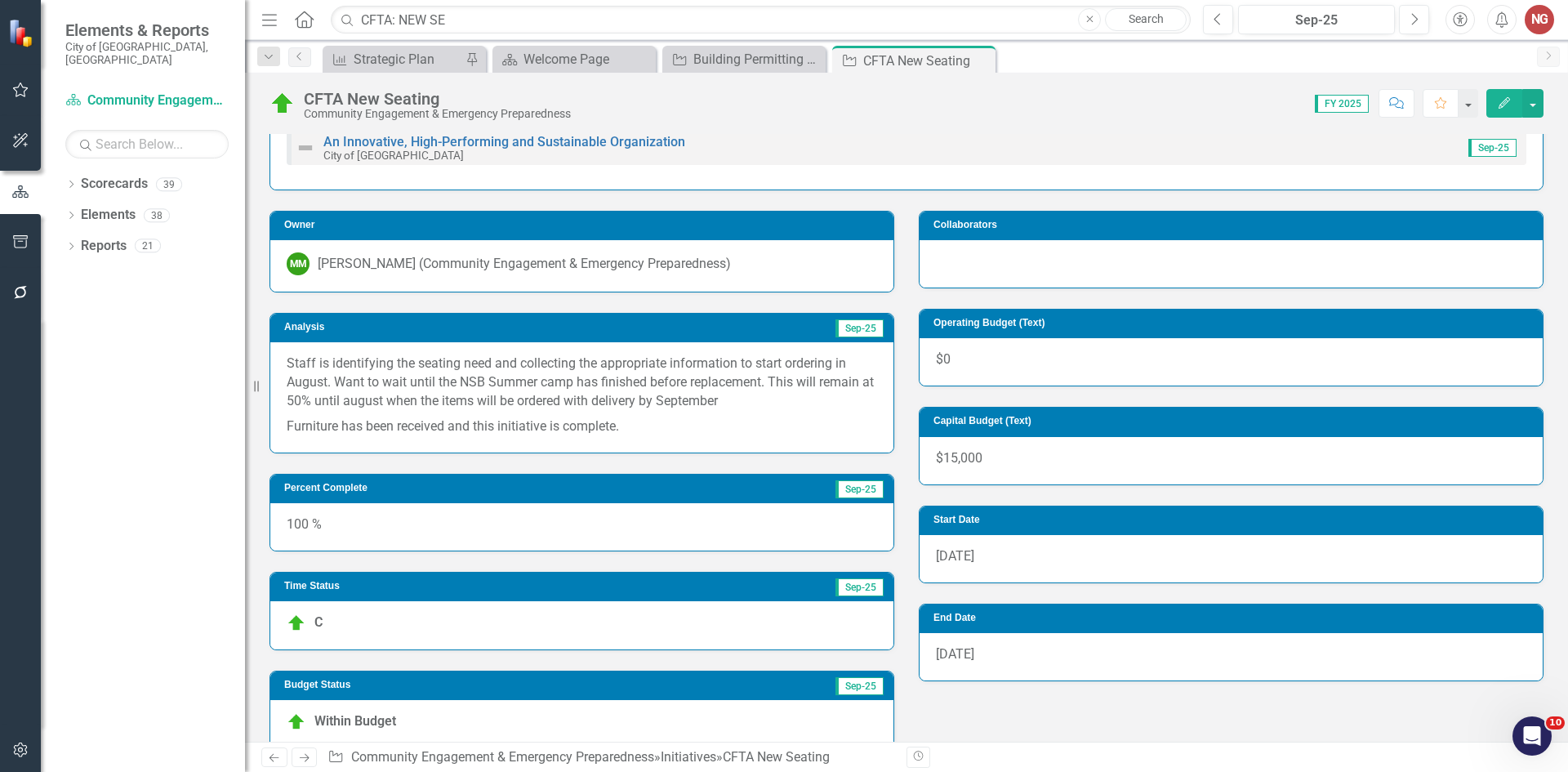
click at [585, 380] on p "Staff is identifying the seating need and collecting the appropriate informatio…" at bounding box center [582, 384] width 591 height 59
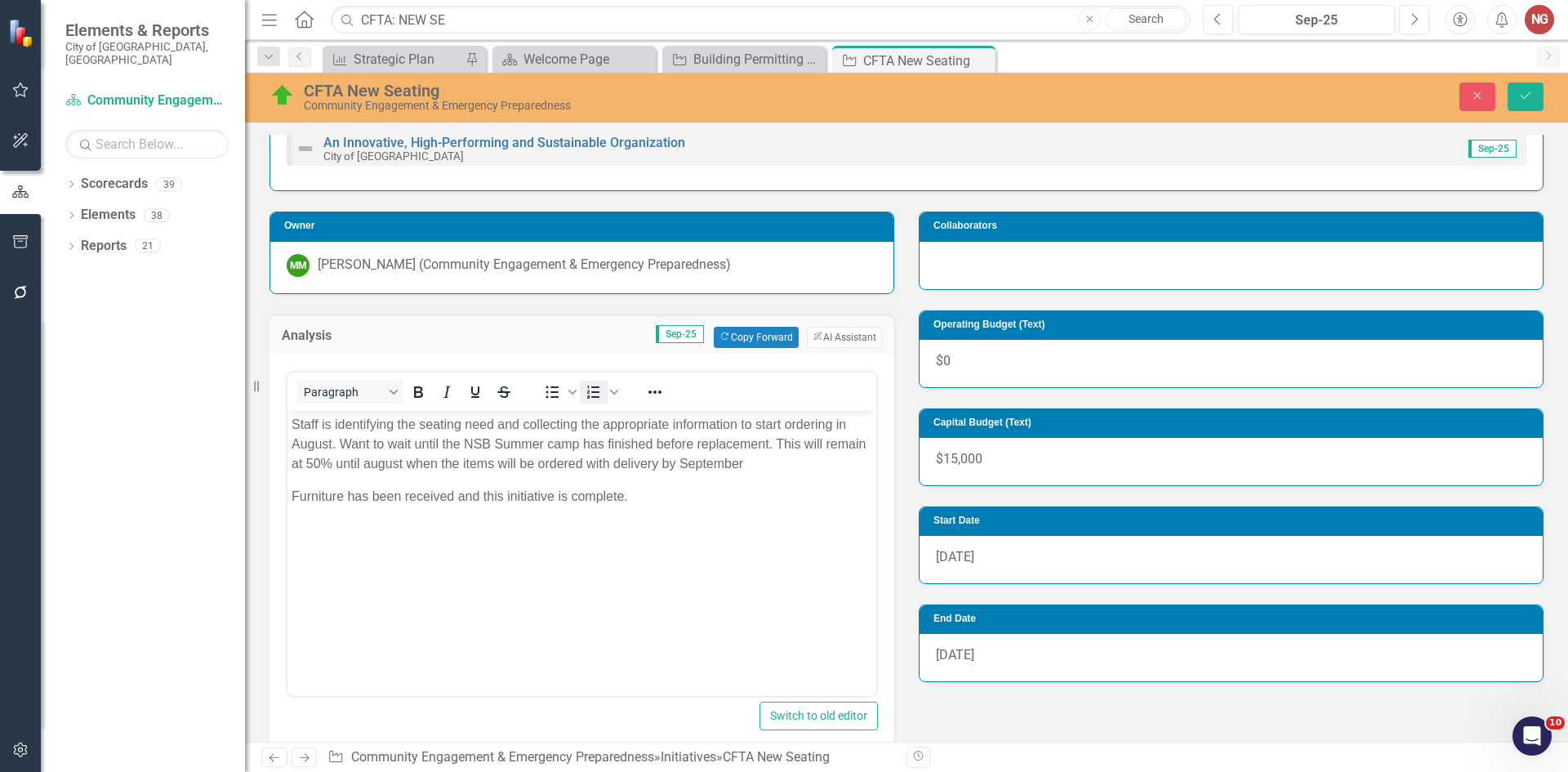
scroll to position [0, 0]
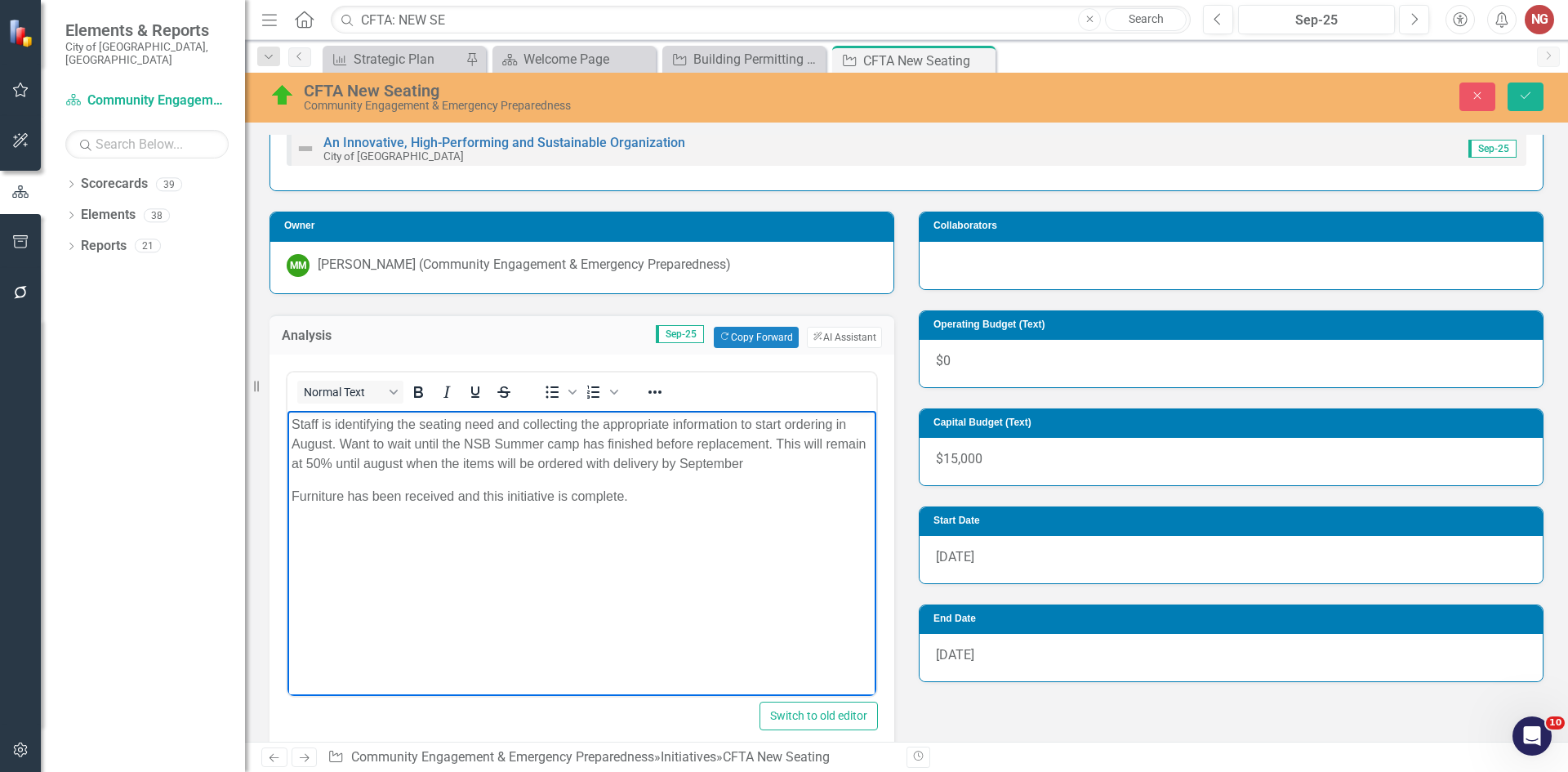
drag, startPoint x: 777, startPoint y: 469, endPoint x: 60, endPoint y: 340, distance: 728.5
click at [287, 410] on html "Staff is identifying the seating need and collecting the appropriate informatio…" at bounding box center [582, 532] width 589 height 245
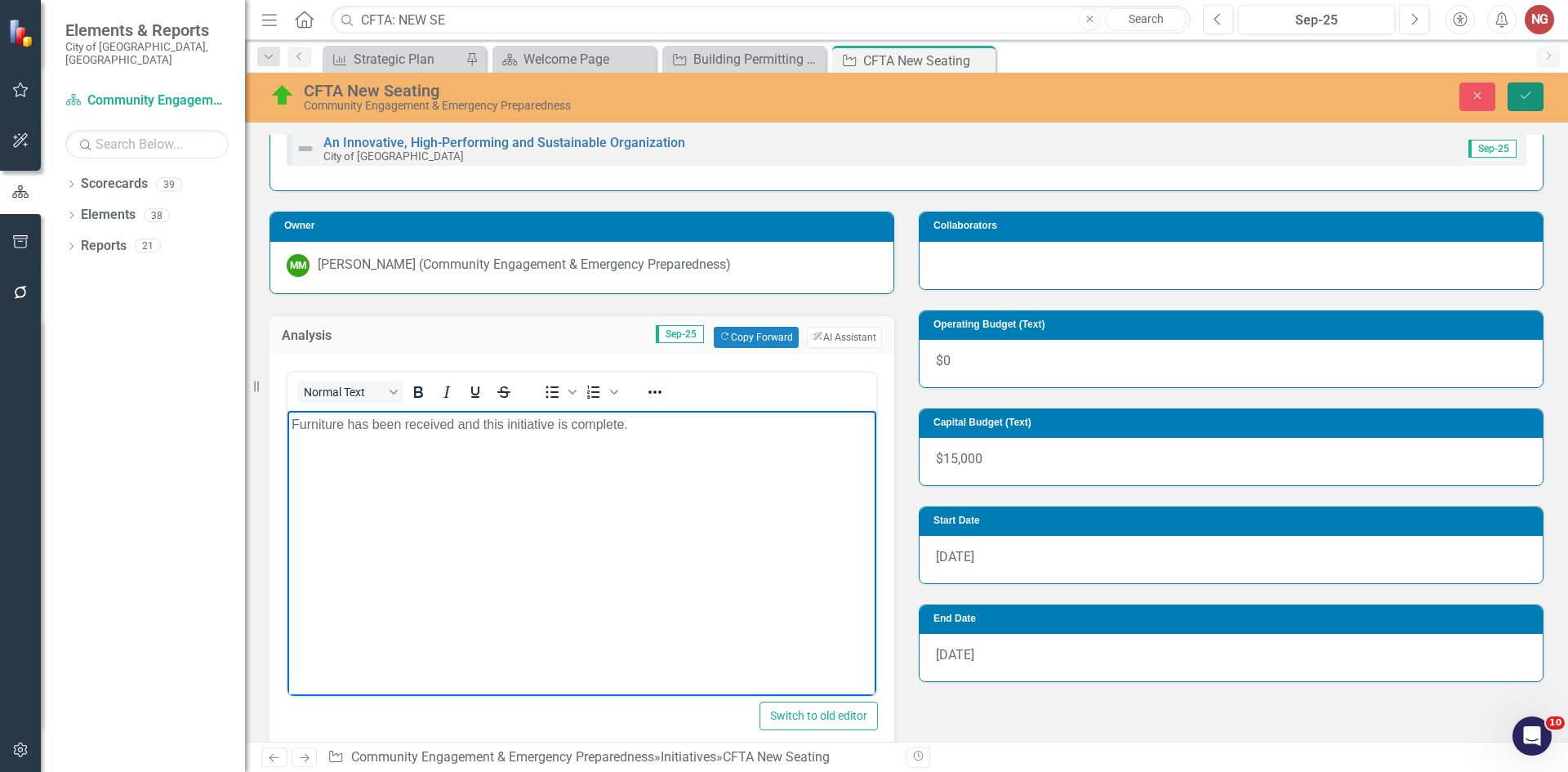
click at [1528, 95] on icon "Save" at bounding box center [1526, 95] width 14 height 12
